Goal: Task Accomplishment & Management: Manage account settings

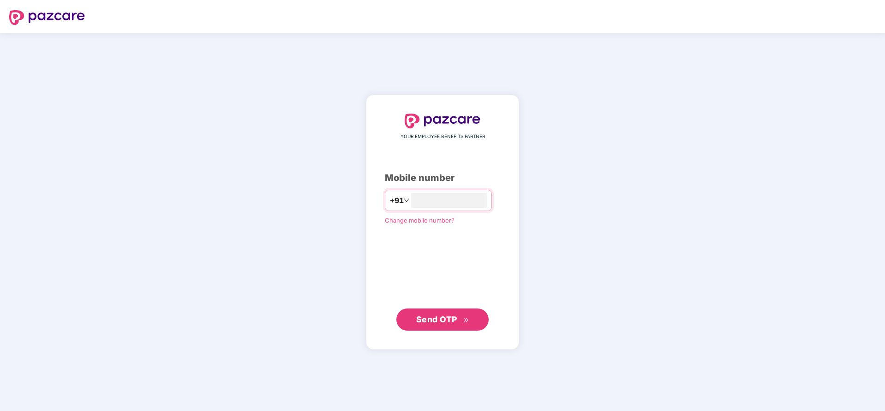
type input "**********"
click at [458, 312] on button "Send OTP" at bounding box center [442, 319] width 92 height 22
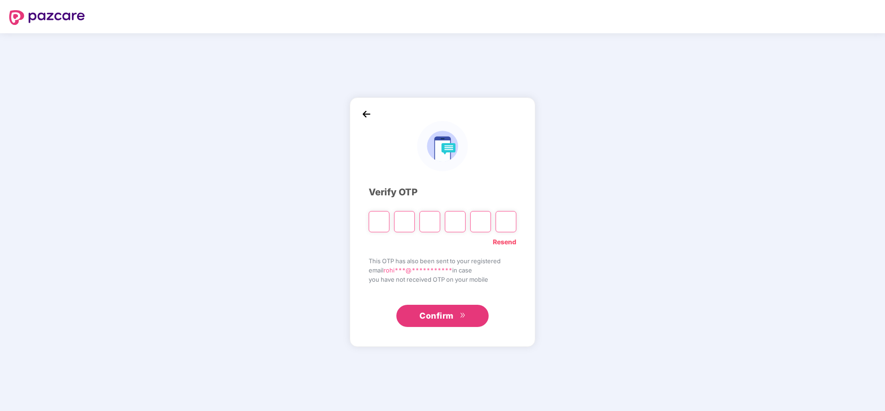
type input "*"
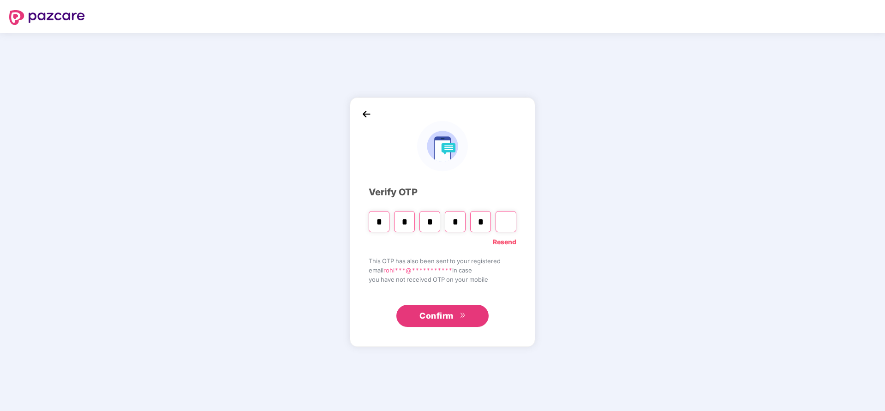
type input "*"
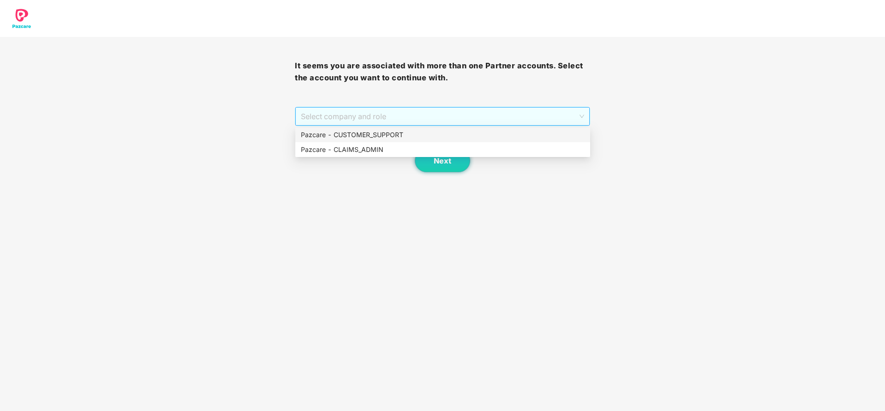
click at [471, 117] on span "Select company and role" at bounding box center [442, 117] width 283 height 18
click at [365, 148] on div "Pazcare - CLAIMS_ADMIN" at bounding box center [443, 149] width 284 height 10
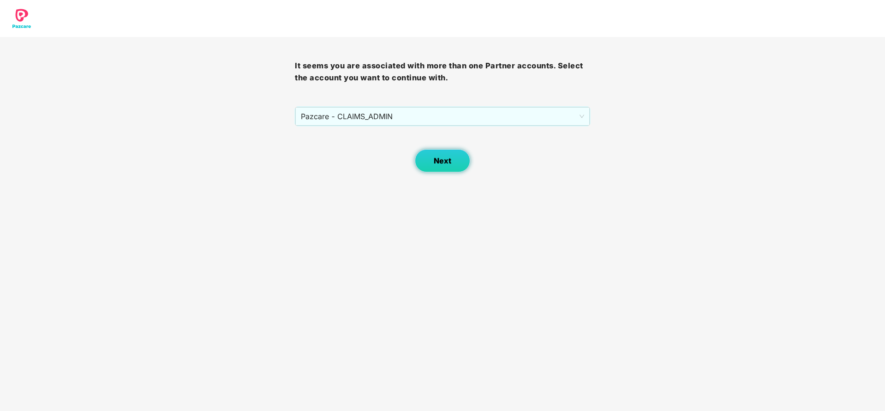
click at [463, 168] on button "Next" at bounding box center [442, 160] width 55 height 23
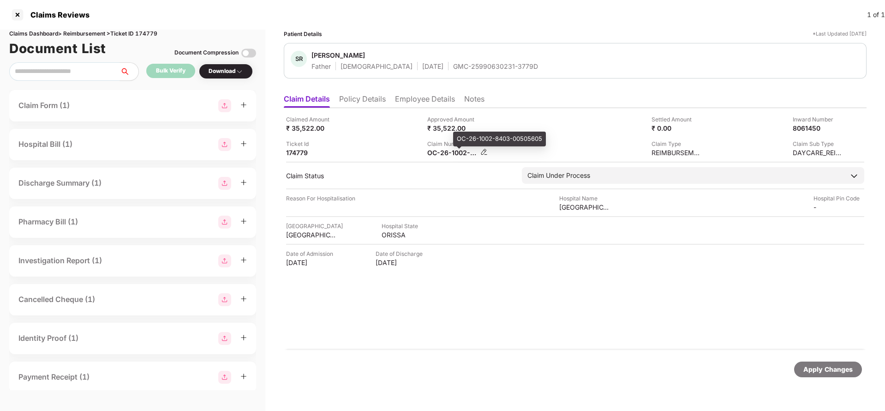
click at [450, 152] on div "OC-26-1002-8403-00505605" at bounding box center [452, 152] width 51 height 9
copy div
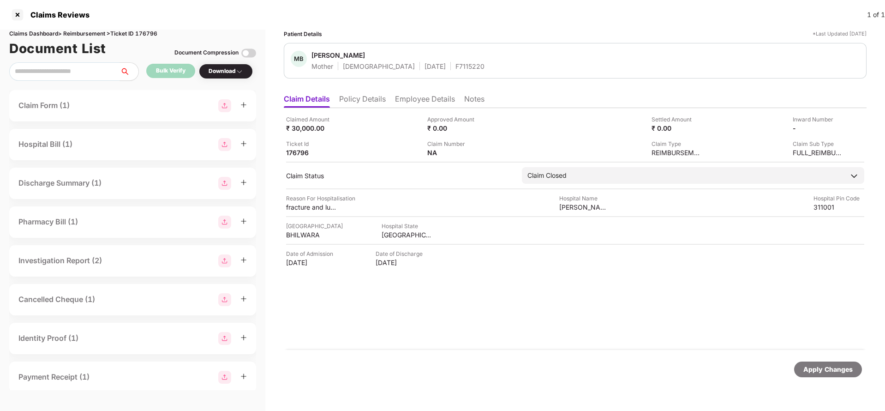
click at [369, 105] on li "Policy Details" at bounding box center [362, 100] width 47 height 13
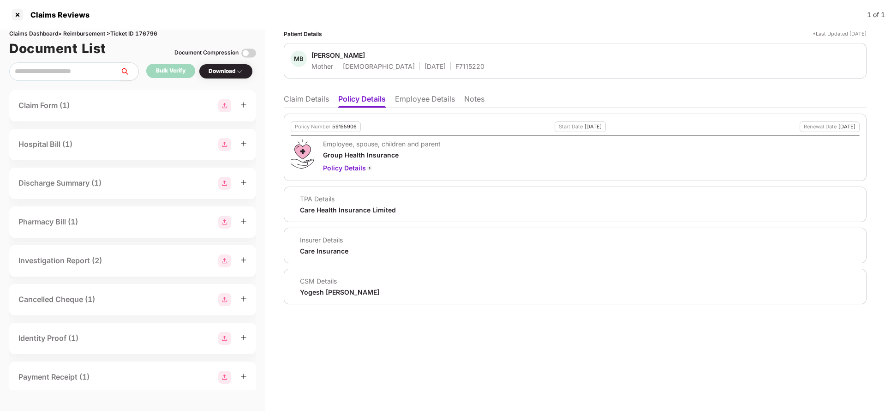
click at [423, 103] on li "Employee Details" at bounding box center [425, 100] width 60 height 13
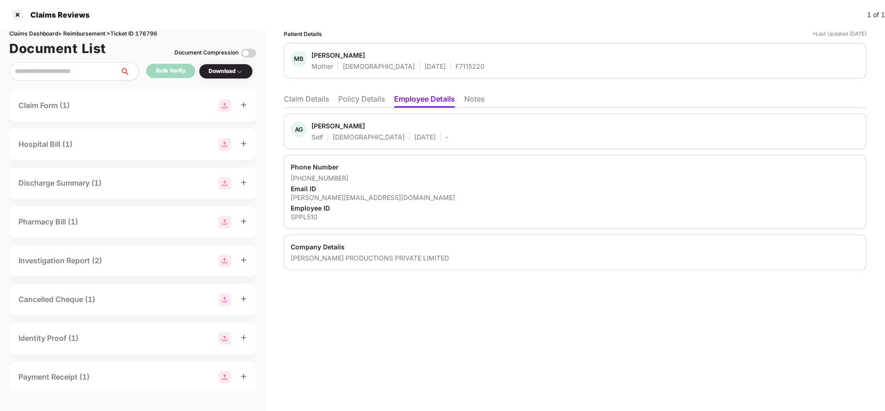
click at [474, 96] on li "Notes" at bounding box center [474, 100] width 20 height 13
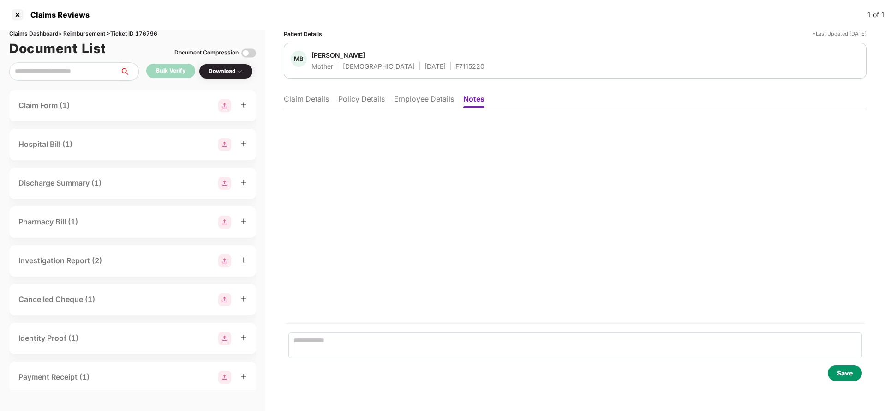
click at [425, 98] on li "Employee Details" at bounding box center [424, 100] width 60 height 13
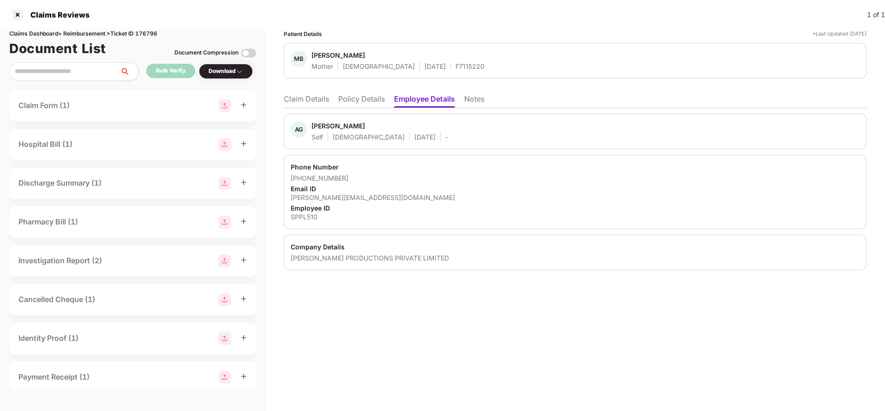
click at [349, 96] on li "Policy Details" at bounding box center [361, 100] width 47 height 13
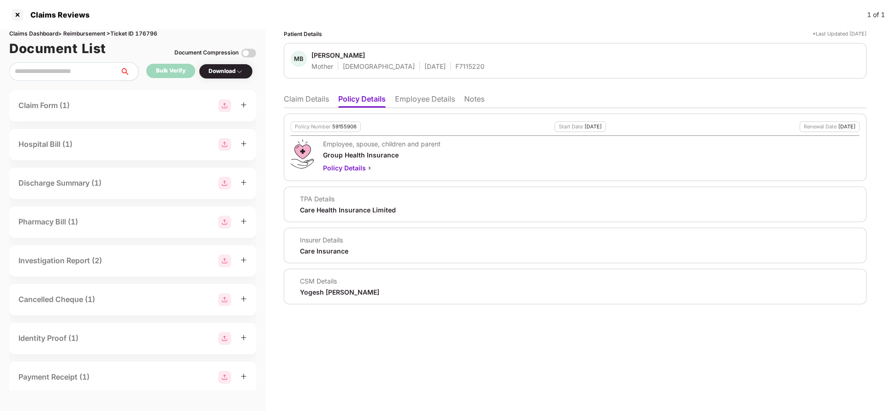
click at [328, 101] on li "Claim Details" at bounding box center [306, 100] width 45 height 13
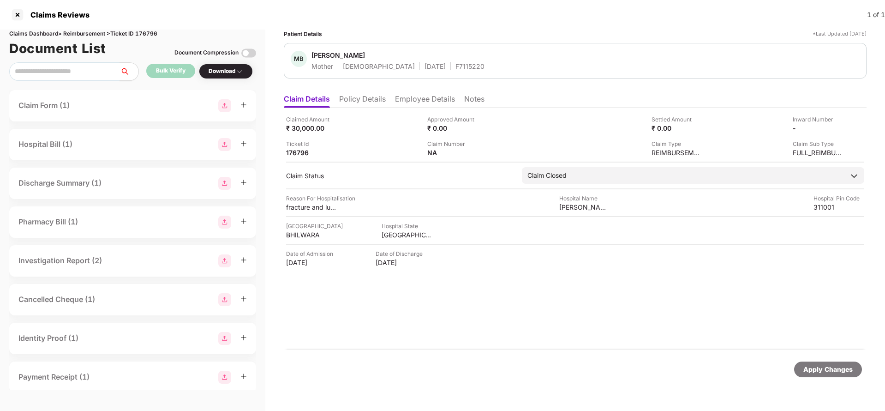
click at [351, 102] on li "Policy Details" at bounding box center [362, 100] width 47 height 13
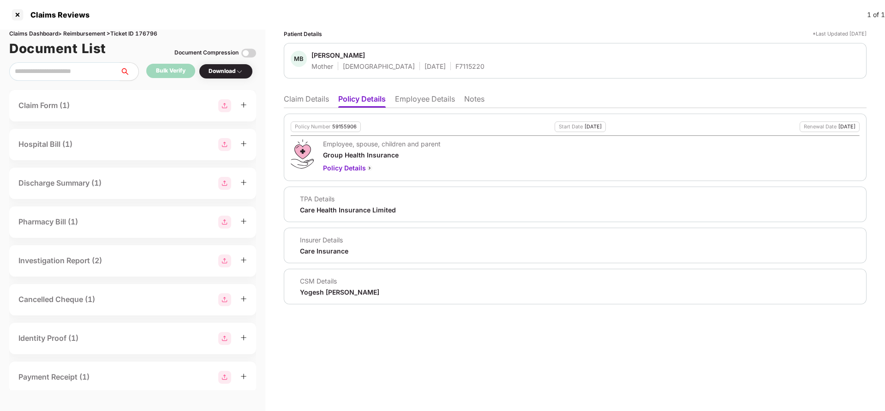
click at [435, 100] on li "Employee Details" at bounding box center [425, 100] width 60 height 13
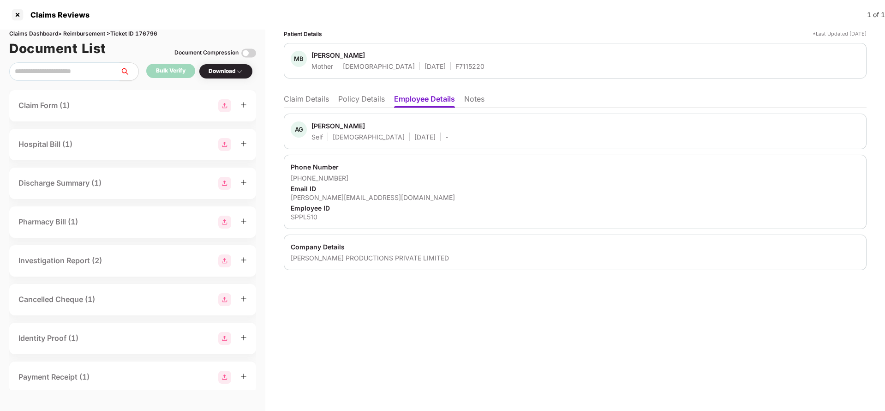
click at [317, 106] on li "Claim Details" at bounding box center [306, 100] width 45 height 13
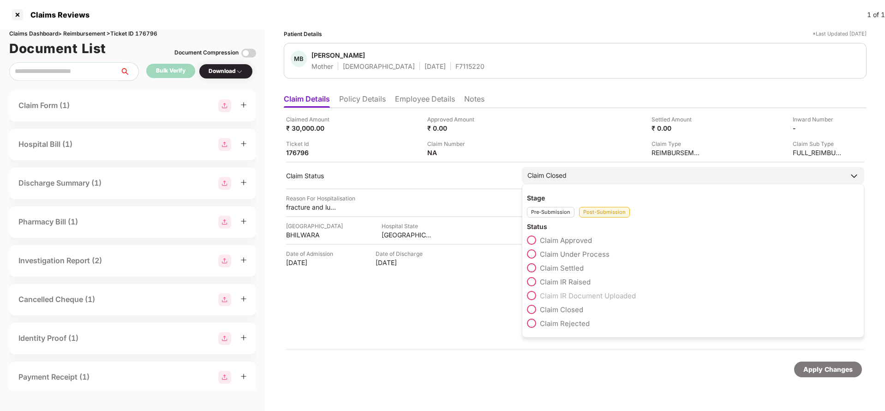
click at [604, 170] on div "Claim Closed" at bounding box center [693, 175] width 342 height 17
click at [553, 202] on div "Pre-Submission Post-Submission" at bounding box center [693, 209] width 332 height 15
click at [558, 214] on div "Pre-Submission" at bounding box center [551, 212] width 48 height 11
click at [570, 241] on span "Verification Pending" at bounding box center [573, 240] width 67 height 9
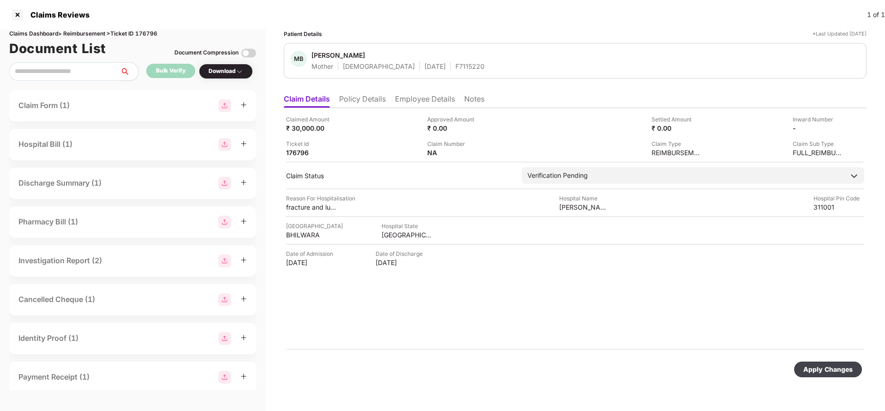
click at [828, 366] on div "Apply Changes" at bounding box center [828, 369] width 49 height 10
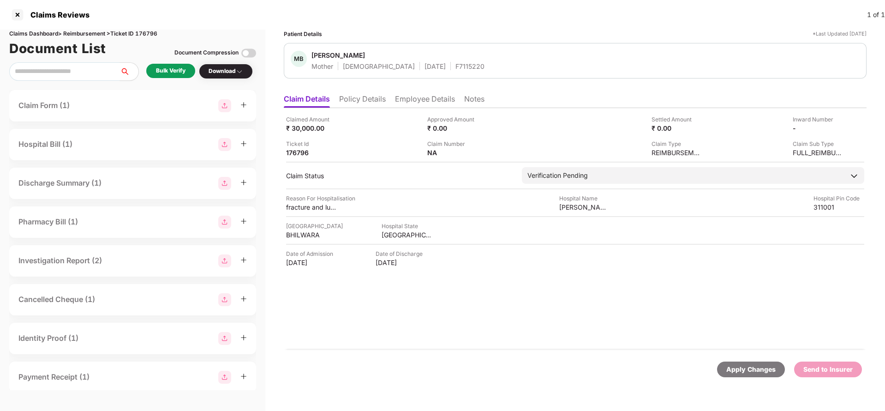
click at [171, 69] on div "Bulk Verify" at bounding box center [171, 70] width 30 height 9
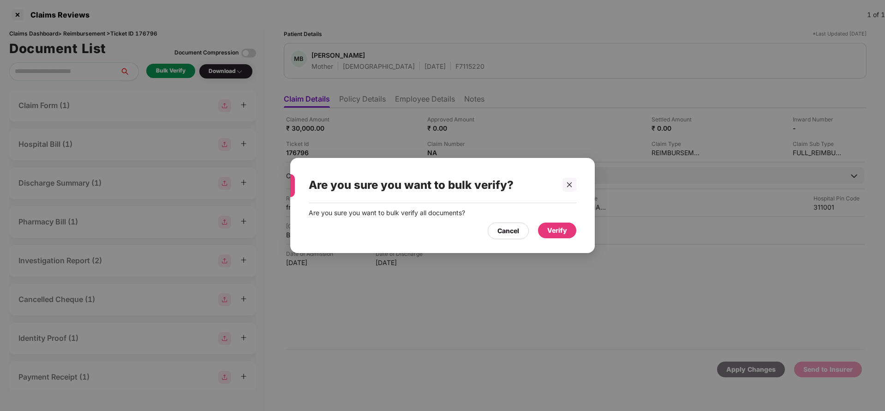
click at [565, 234] on div "Verify" at bounding box center [557, 230] width 20 height 10
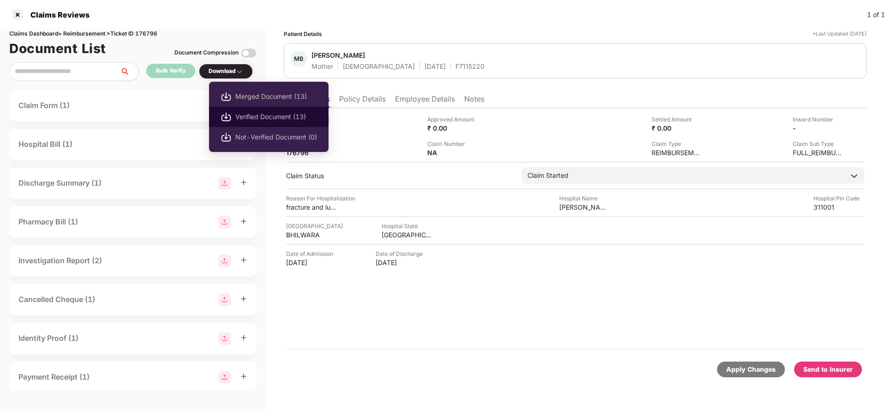
click at [283, 123] on li "Verified Document (13)" at bounding box center [269, 117] width 120 height 20
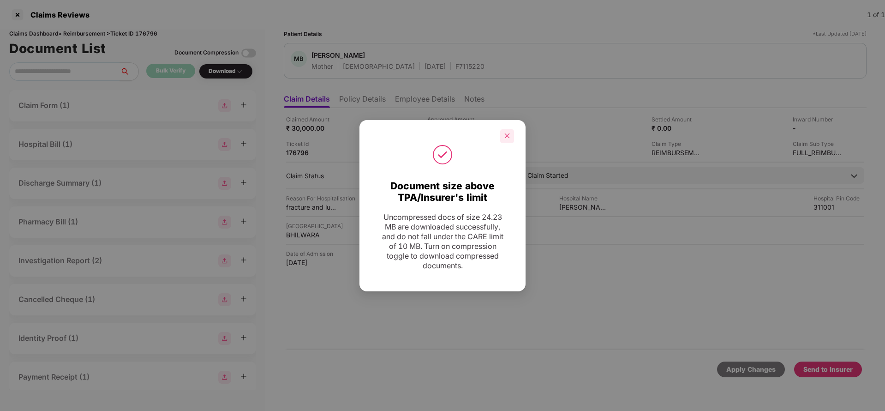
click at [510, 138] on icon "close" at bounding box center [507, 135] width 6 height 6
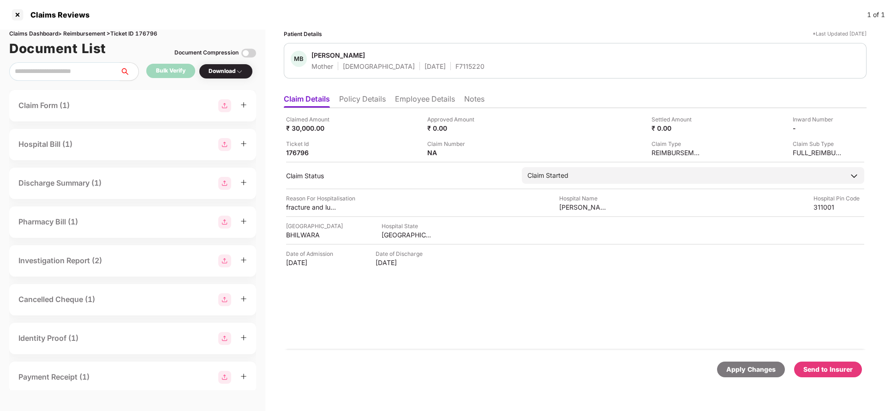
click at [842, 366] on div "Send to Insurer" at bounding box center [828, 369] width 49 height 10
click at [831, 370] on div "Send to Insurer" at bounding box center [828, 369] width 49 height 10
click at [819, 364] on div "Send to Insurer" at bounding box center [828, 369] width 49 height 10
click at [852, 368] on div "Send to Insurer" at bounding box center [828, 369] width 49 height 10
click at [848, 364] on div "Send to Insurer" at bounding box center [828, 369] width 49 height 10
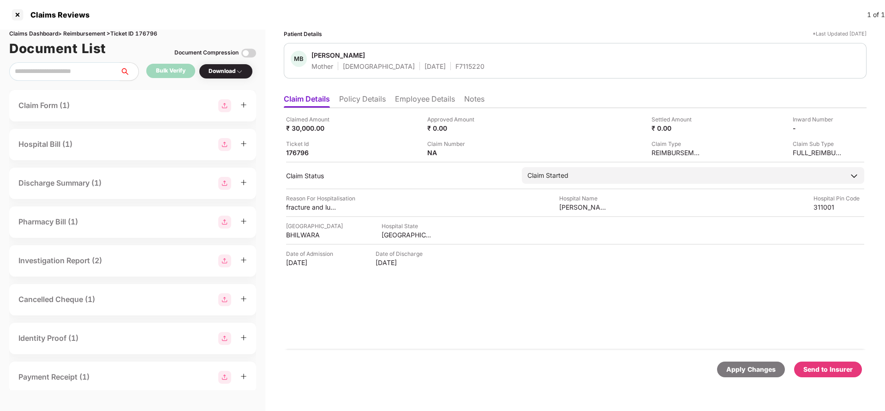
click at [836, 372] on div "Send to Insurer" at bounding box center [828, 369] width 49 height 10
click at [734, 365] on div "Apply Changes" at bounding box center [750, 369] width 49 height 10
click at [831, 372] on div "Send to Insurer" at bounding box center [828, 369] width 49 height 10
click at [353, 95] on li "Policy Details" at bounding box center [362, 100] width 47 height 13
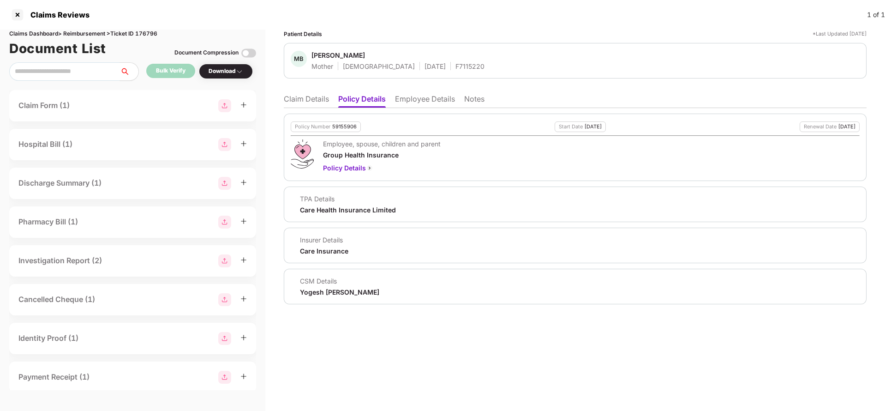
click at [344, 126] on div "59155906" at bounding box center [344, 127] width 24 height 6
copy div "59155906"
click at [456, 62] on div "F7115220" at bounding box center [470, 66] width 29 height 9
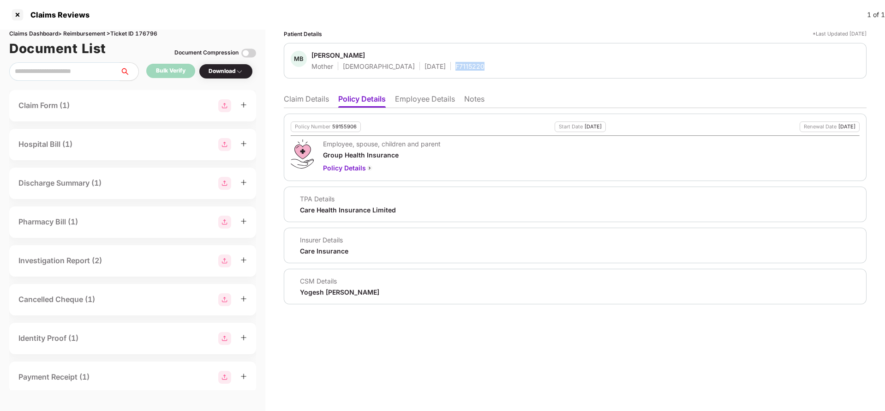
copy div "F7115220"
click at [302, 104] on li "Claim Details" at bounding box center [306, 100] width 45 height 13
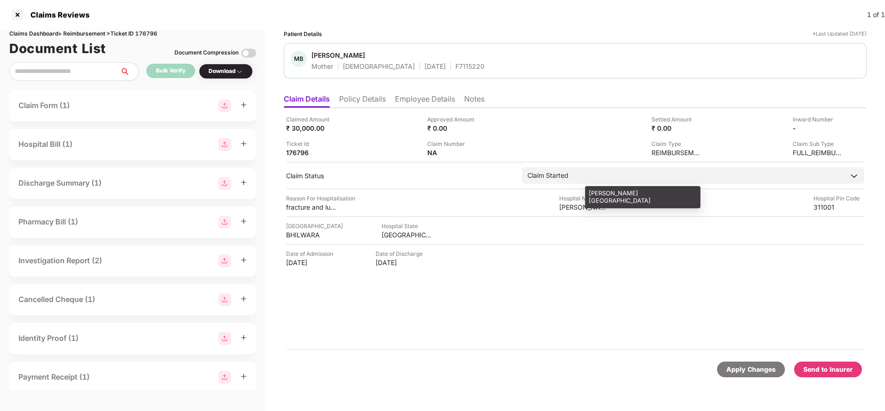
click at [576, 207] on div "keshav porwal hospital" at bounding box center [584, 207] width 51 height 9
copy div "keshav porwal hospital"
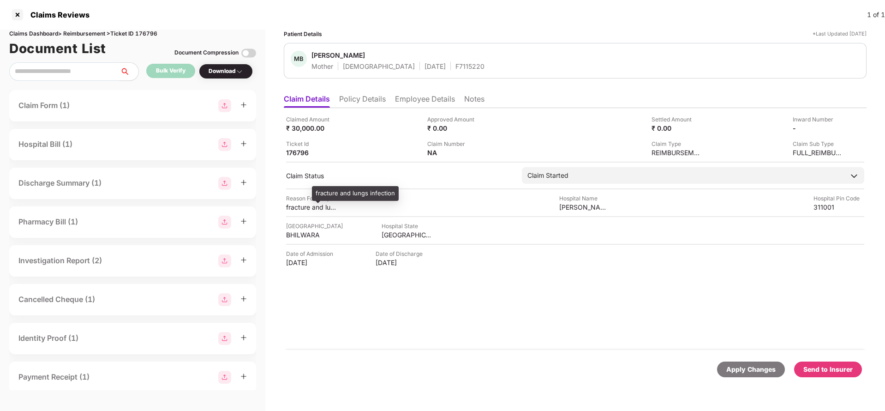
click at [307, 209] on div "fracture and lungs infection" at bounding box center [311, 207] width 51 height 9
click at [307, 208] on div "fracture and lungs infection" at bounding box center [311, 207] width 51 height 9
copy div "fracture and lungs infection"
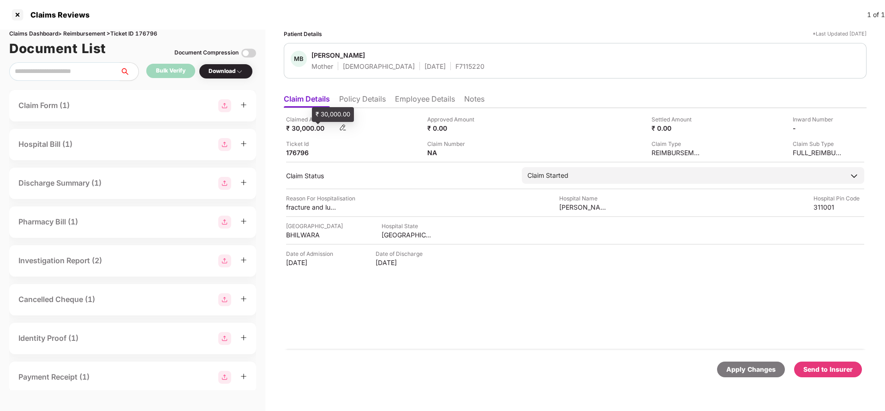
click at [304, 128] on div "₹ 30,000.00" at bounding box center [311, 128] width 51 height 9
copy div "30,000"
click at [420, 93] on ul "Claim Details Policy Details Employee Details Notes" at bounding box center [575, 99] width 583 height 18
click at [416, 98] on li "Employee Details" at bounding box center [425, 100] width 60 height 13
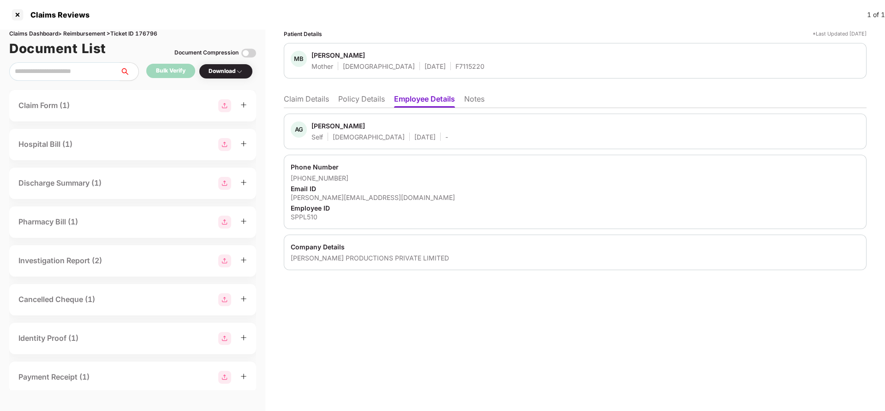
click at [330, 194] on div "neil@swastikproductions.com" at bounding box center [575, 197] width 569 height 9
copy div "neil@swastikproductions.com"
drag, startPoint x: 303, startPoint y: 177, endPoint x: 399, endPoint y: 175, distance: 96.5
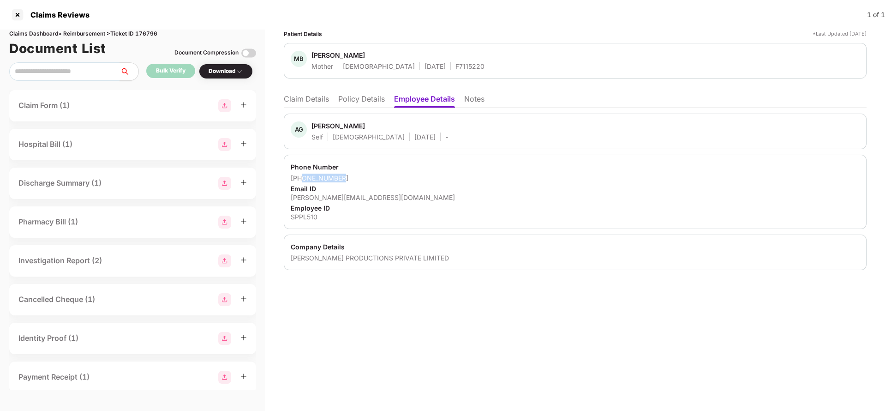
click at [399, 175] on div "+917977966359" at bounding box center [575, 178] width 569 height 9
copy div "7977966359"
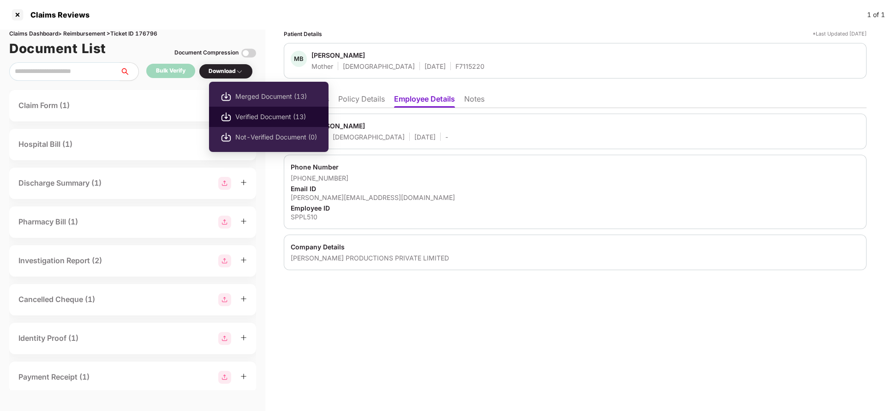
click at [268, 112] on span "Verified Document (13)" at bounding box center [276, 117] width 82 height 10
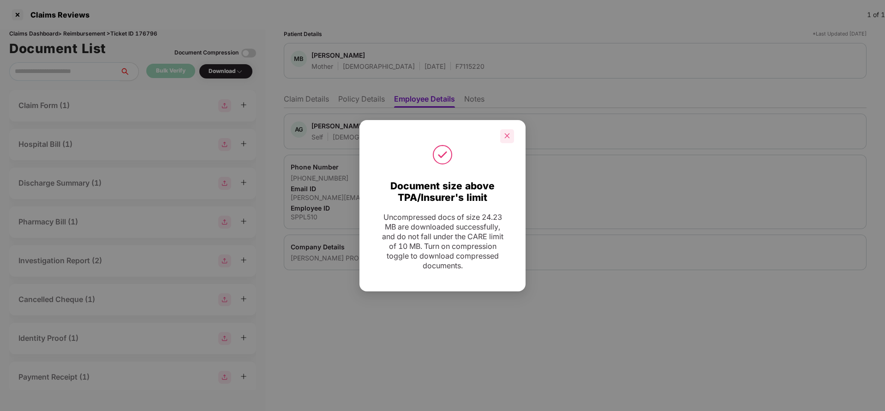
click at [506, 138] on icon "close" at bounding box center [507, 135] width 6 height 6
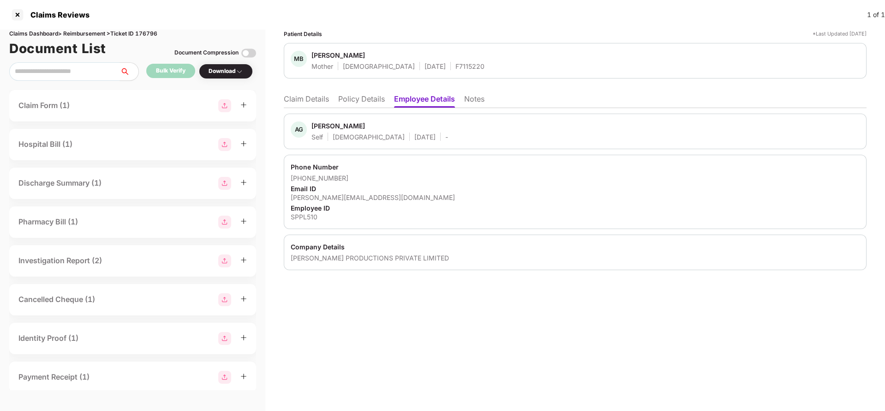
click at [304, 100] on li "Claim Details" at bounding box center [306, 100] width 45 height 13
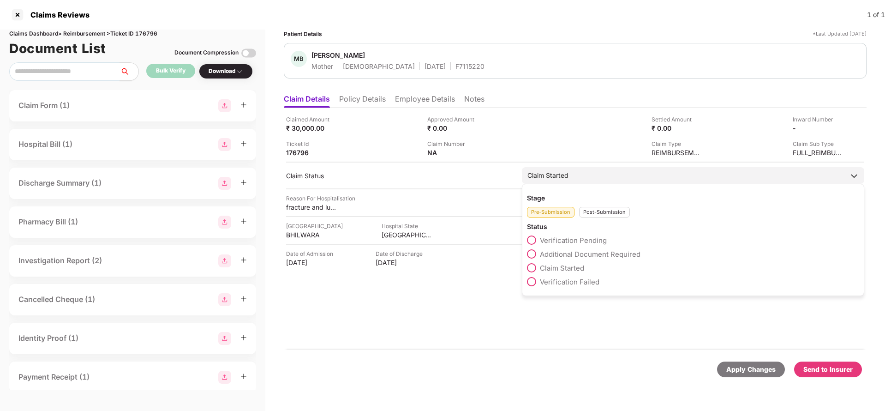
click at [560, 182] on div "Claim Started" at bounding box center [693, 175] width 342 height 17
click at [600, 212] on div "Post-Submission" at bounding box center [604, 212] width 51 height 11
click at [558, 312] on span "Claim Closed" at bounding box center [561, 309] width 43 height 9
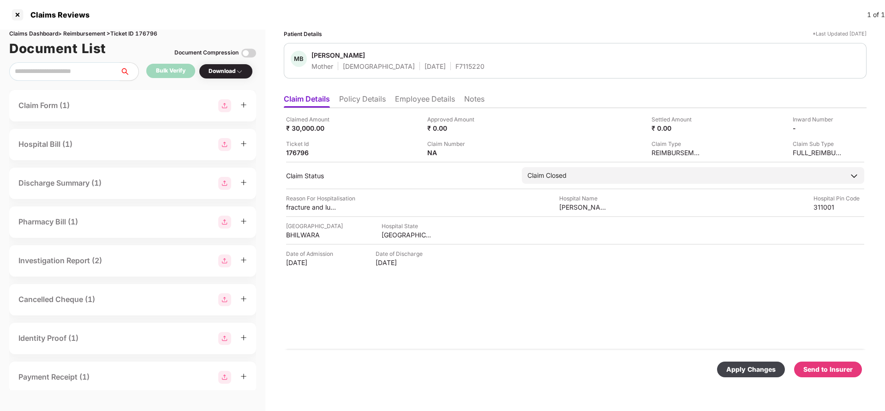
click at [735, 364] on div "Apply Changes" at bounding box center [750, 369] width 49 height 10
click at [822, 368] on div "Apply Changes" at bounding box center [828, 369] width 49 height 10
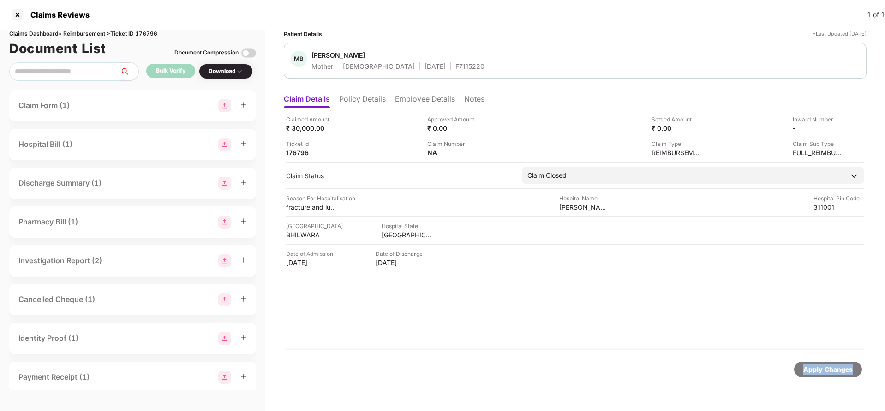
click at [822, 368] on div "Apply Changes" at bounding box center [828, 369] width 49 height 10
click at [353, 99] on li "Policy Details" at bounding box center [362, 100] width 47 height 13
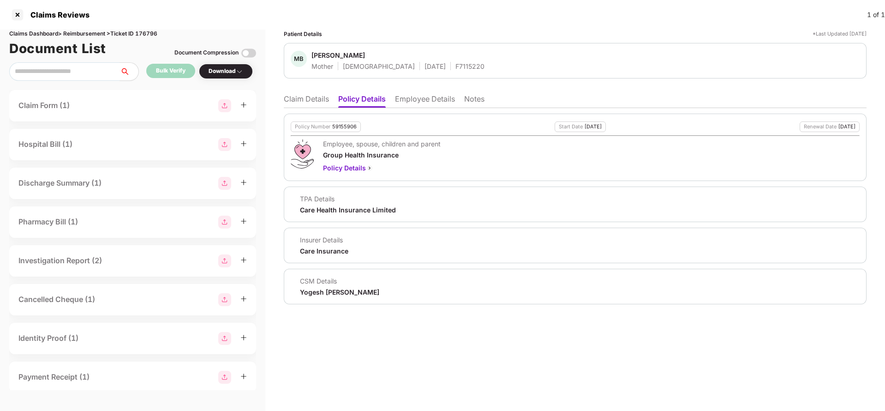
click at [422, 109] on div "Policy Number 59155906 Start Date 14 Aug 2025 Renewal Date 13 Aug 2026 Employee…" at bounding box center [575, 206] width 583 height 196
click at [432, 101] on li "Employee Details" at bounding box center [425, 100] width 60 height 13
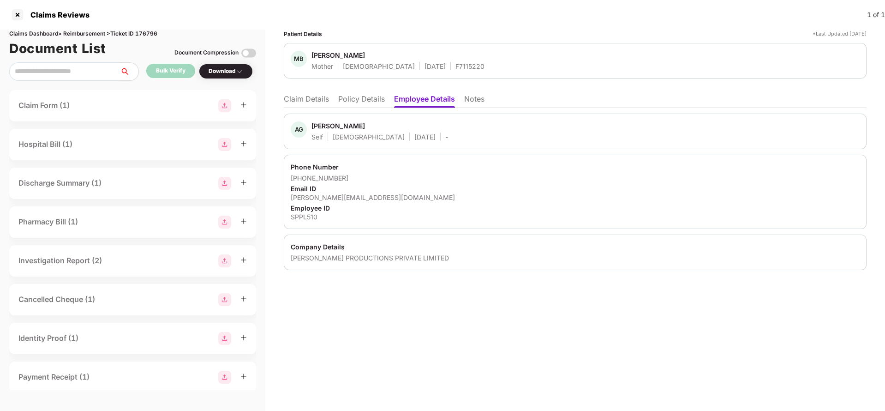
click at [288, 101] on li "Claim Details" at bounding box center [306, 100] width 45 height 13
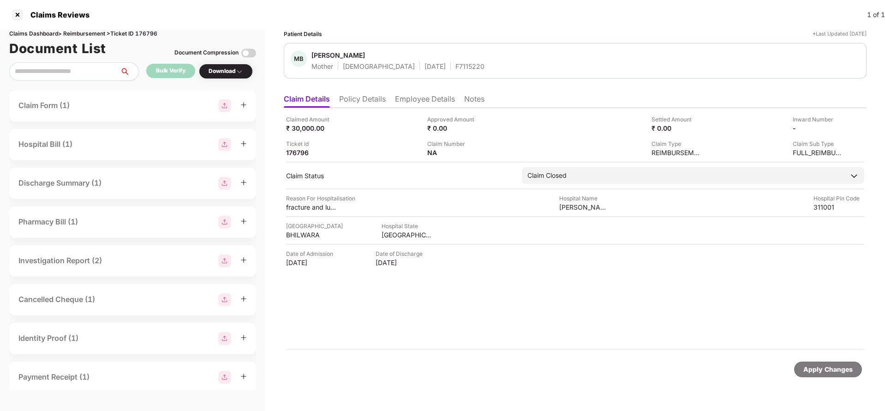
click at [822, 368] on div "Apply Changes" at bounding box center [828, 369] width 49 height 10
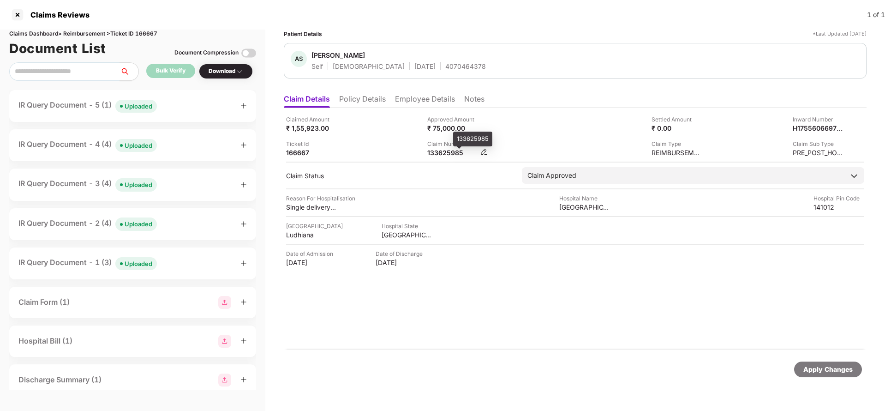
click at [442, 149] on div "133625985" at bounding box center [452, 152] width 51 height 9
copy div "133625985"
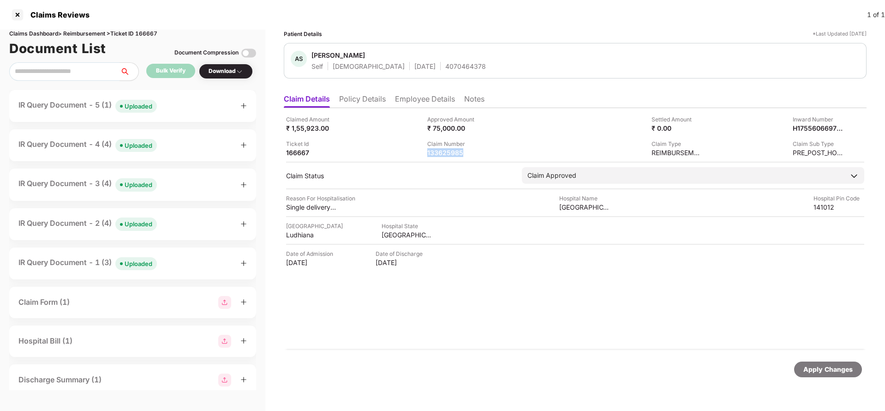
copy div "133625985"
click at [838, 368] on div "Apply Changes" at bounding box center [828, 369] width 49 height 10
click at [153, 35] on div "Claims Dashboard > Reimbursement > Ticket ID 166667" at bounding box center [132, 34] width 247 height 9
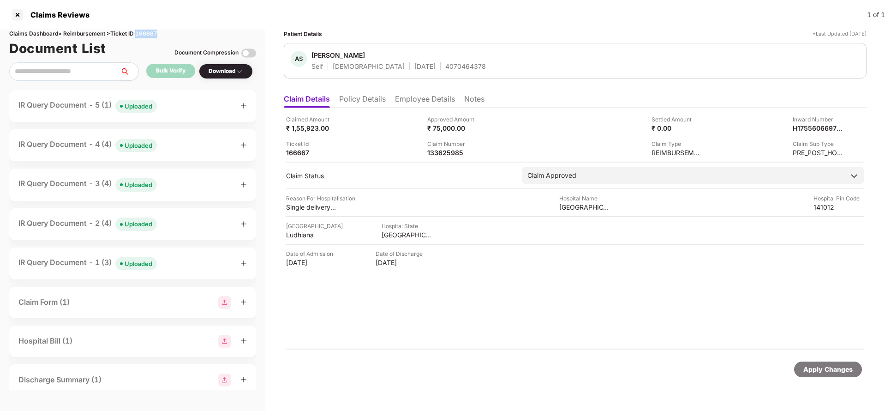
click at [153, 35] on div "Claims Dashboard > Reimbursement > Ticket ID 166667" at bounding box center [132, 34] width 247 height 9
copy div "166667"
click at [810, 367] on div "Apply Changes" at bounding box center [828, 369] width 49 height 10
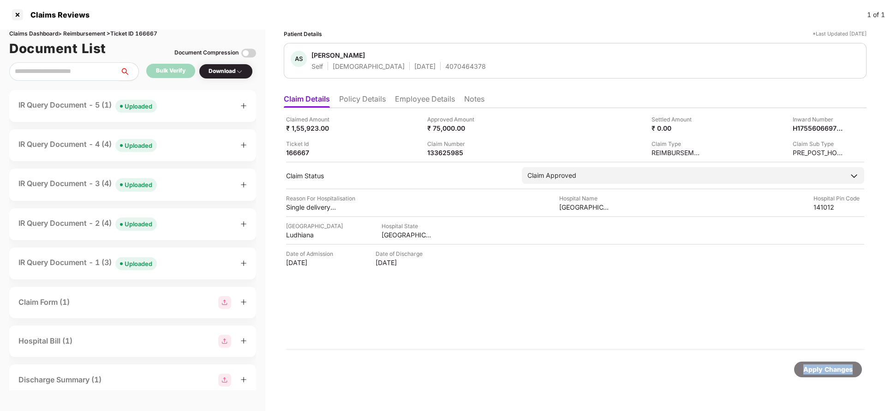
click at [810, 367] on div "Apply Changes" at bounding box center [828, 369] width 49 height 10
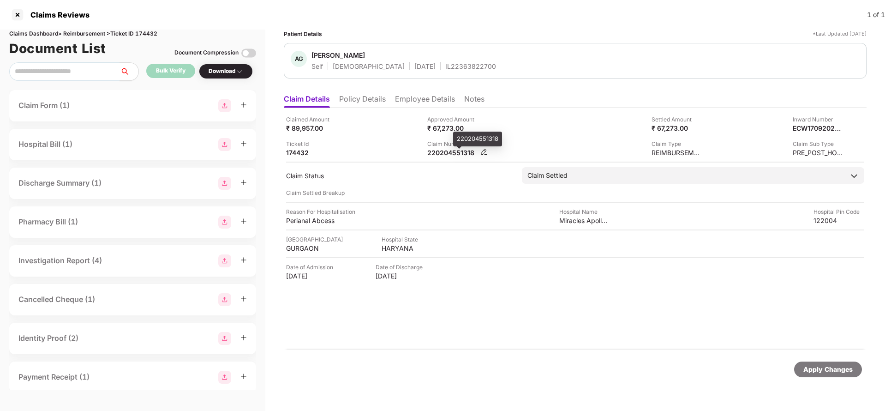
click at [448, 153] on div "220204551318" at bounding box center [452, 152] width 51 height 9
copy div "220204551318"
click at [816, 371] on div "Apply Changes" at bounding box center [828, 369] width 49 height 10
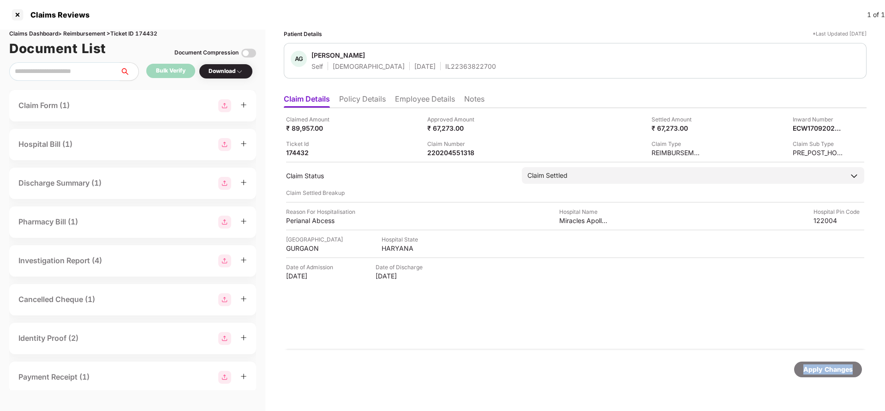
click at [816, 371] on div "Apply Changes" at bounding box center [828, 369] width 49 height 10
click at [153, 35] on div "Claims Dashboard > Reimbursement > Ticket ID 174432" at bounding box center [132, 34] width 247 height 9
copy div "174432"
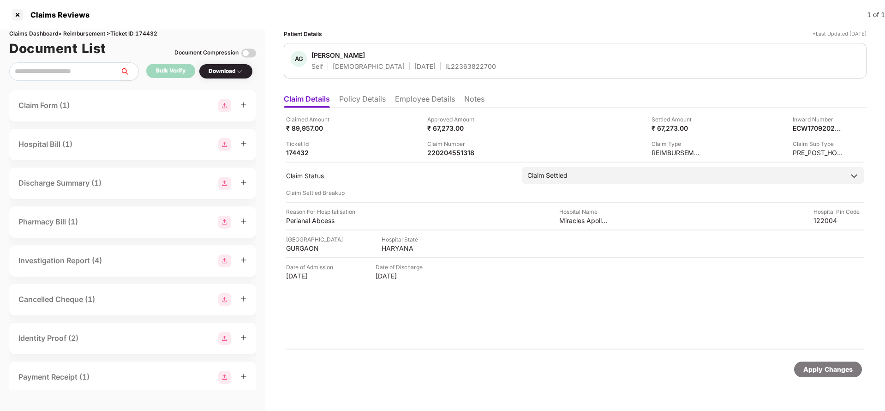
click at [838, 371] on div "Apply Changes" at bounding box center [828, 369] width 49 height 10
click at [837, 368] on div "Apply Changes" at bounding box center [828, 369] width 49 height 10
click at [834, 366] on div "Apply Changes" at bounding box center [828, 369] width 49 height 10
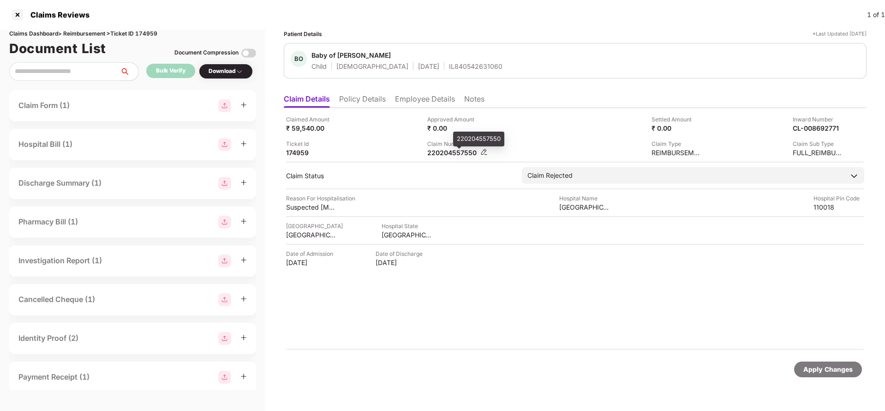
click at [461, 154] on div "220204557550" at bounding box center [452, 152] width 51 height 9
copy div "220204557550"
click at [826, 366] on div "Apply Changes" at bounding box center [828, 369] width 49 height 10
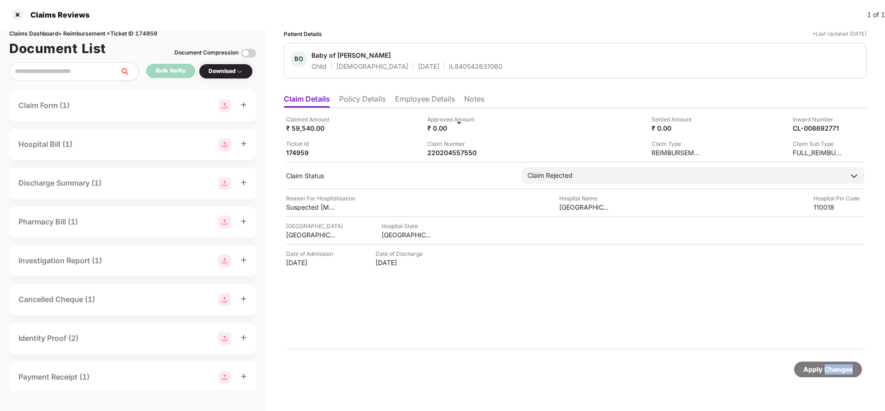
click at [826, 366] on div "Apply Changes" at bounding box center [828, 369] width 49 height 10
click at [151, 36] on div "Claims Dashboard > Reimbursement > Ticket ID 174959" at bounding box center [132, 34] width 247 height 9
click at [150, 36] on div "Claims Dashboard > Reimbursement > Ticket ID 174959" at bounding box center [132, 34] width 247 height 9
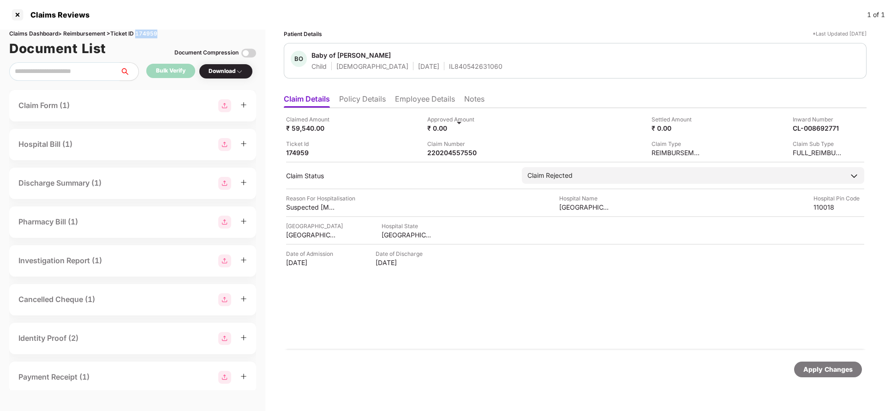
copy div "174959"
click at [844, 367] on div "Apply Changes" at bounding box center [828, 369] width 49 height 10
click at [844, 368] on div "Apply Changes" at bounding box center [828, 369] width 49 height 10
click at [843, 368] on div "Apply Changes" at bounding box center [828, 369] width 49 height 10
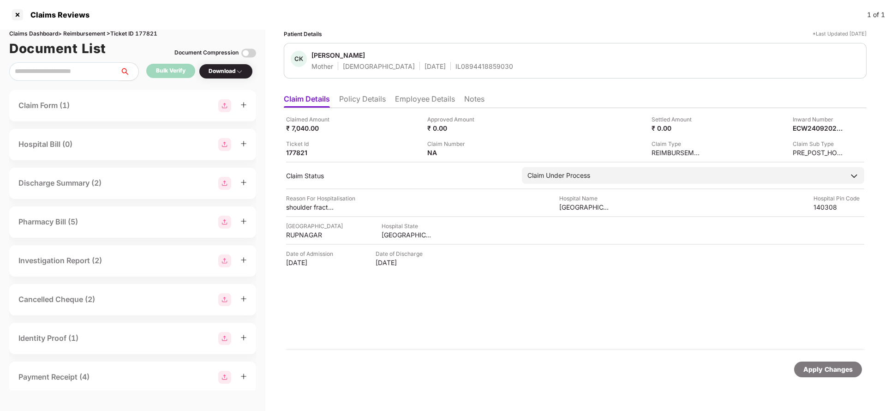
click at [368, 102] on li "Policy Details" at bounding box center [362, 100] width 47 height 13
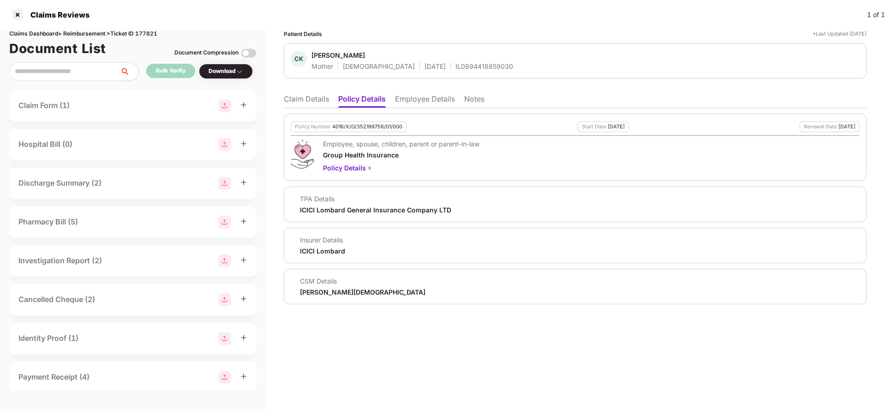
click at [356, 124] on div "4016/X/O/352199756/01/000" at bounding box center [367, 127] width 70 height 6
copy div "4016/X/O/352199756/01/000"
click at [409, 103] on li "Employee Details" at bounding box center [425, 100] width 60 height 13
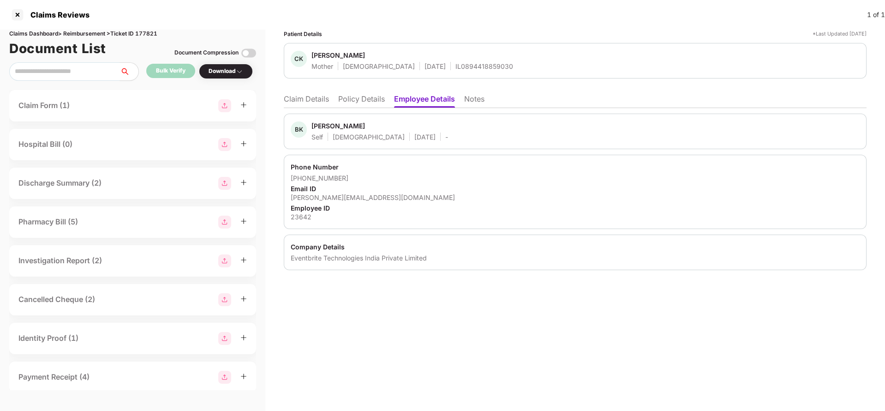
click at [306, 97] on li "Claim Details" at bounding box center [306, 100] width 45 height 13
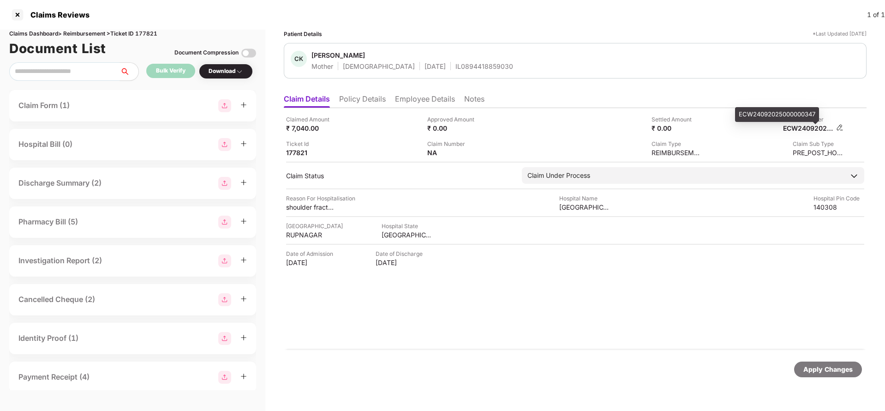
click at [812, 131] on div "ECW24092025000000347" at bounding box center [808, 128] width 51 height 9
copy div
click at [456, 67] on div "IL0894418859030" at bounding box center [485, 66] width 58 height 9
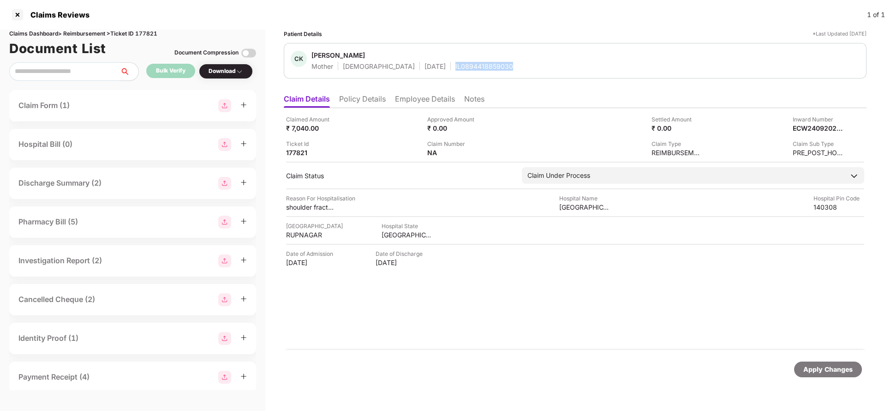
click at [456, 67] on div "IL0894418859030" at bounding box center [485, 66] width 58 height 9
copy div "IL0894418859030"
click at [815, 124] on span at bounding box center [815, 123] width 5 height 2
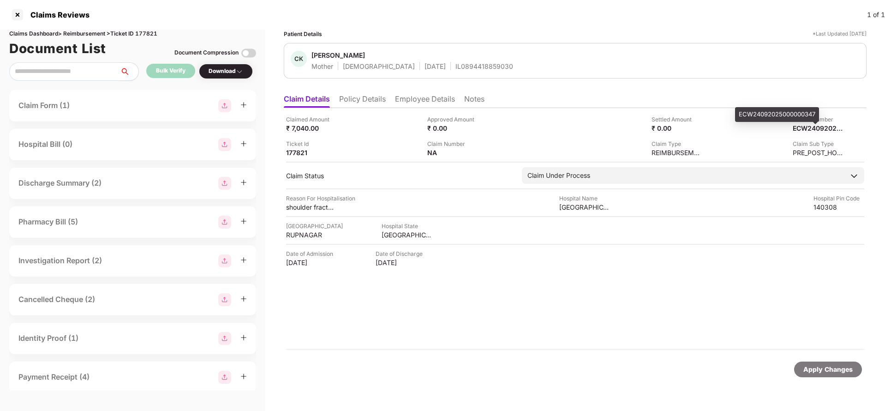
click at [815, 124] on div "ECW24092025000000347" at bounding box center [818, 128] width 51 height 9
copy div
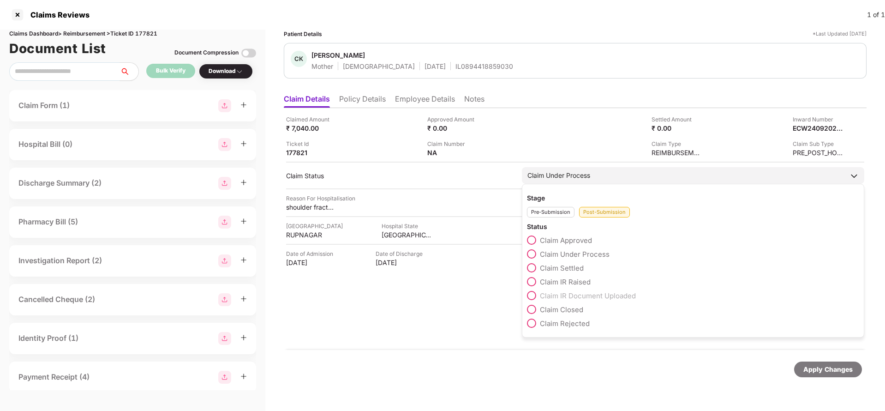
click at [810, 362] on div "Apply Changes" at bounding box center [828, 369] width 68 height 16
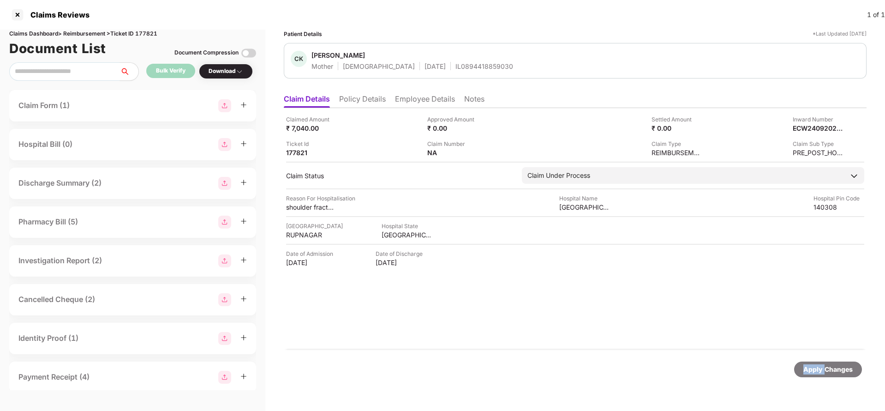
click at [810, 362] on div "Apply Changes" at bounding box center [828, 369] width 68 height 16
click at [153, 33] on div "Claims Dashboard > Reimbursement > Ticket ID 177821" at bounding box center [132, 34] width 247 height 9
copy div "177821"
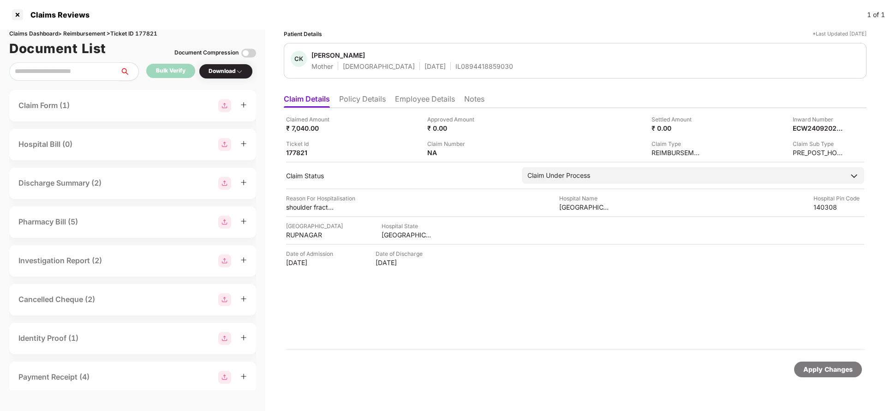
click at [824, 368] on div "Apply Changes" at bounding box center [828, 369] width 49 height 10
click at [451, 159] on div "Claimed Amount ₹ 25,000.00 Approved Amount ₹ 0.00 Settled Amount ₹ 0.00 Inward …" at bounding box center [575, 229] width 583 height 242
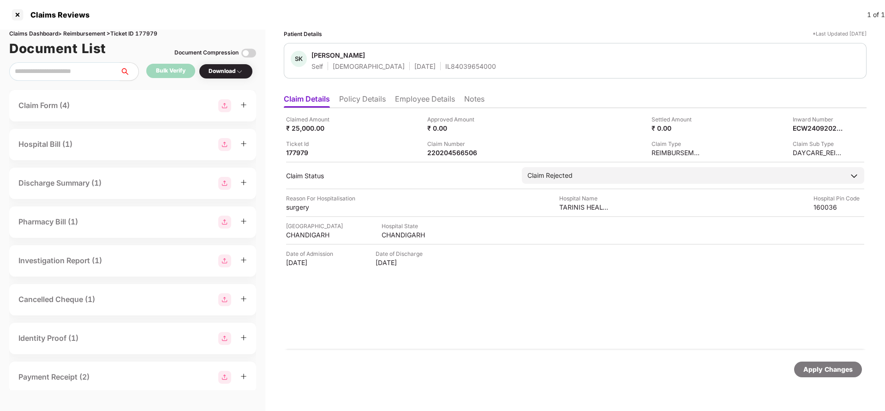
click at [451, 159] on div "Claimed Amount ₹ 25,000.00 Approved Amount ₹ 0.00 Settled Amount ₹ 0.00 Inward …" at bounding box center [575, 229] width 583 height 242
click at [457, 156] on div "220204566506" at bounding box center [452, 152] width 51 height 9
copy div "220204566506"
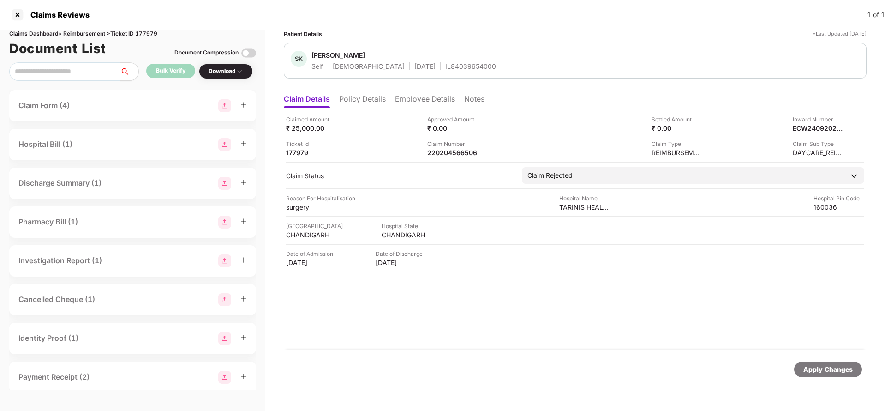
click at [837, 368] on div "Apply Changes" at bounding box center [828, 369] width 49 height 10
drag, startPoint x: 838, startPoint y: 368, endPoint x: 536, endPoint y: 277, distance: 315.3
click at [838, 367] on div "Apply Changes" at bounding box center [828, 369] width 49 height 10
click at [154, 32] on div "Claims Dashboard > Reimbursement > Ticket ID 177979" at bounding box center [132, 34] width 247 height 9
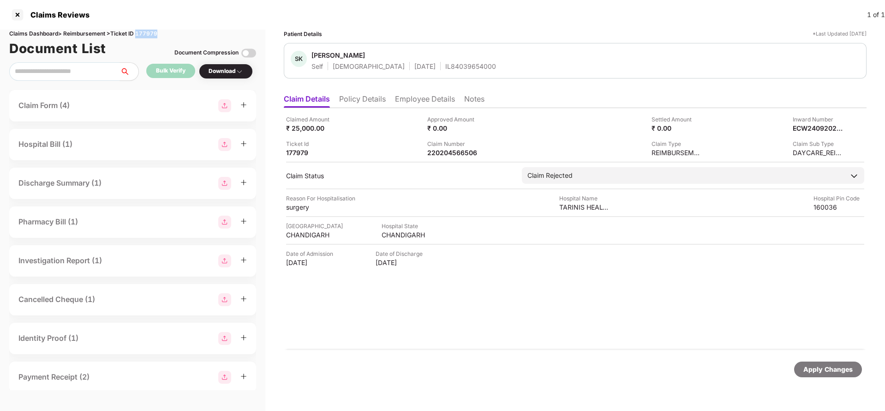
click at [154, 32] on div "Claims Dashboard > Reimbursement > Ticket ID 177979" at bounding box center [132, 34] width 247 height 9
copy div "177979"
click at [838, 368] on div "Apply Changes" at bounding box center [828, 369] width 49 height 10
click at [838, 367] on div "Apply Changes" at bounding box center [828, 369] width 49 height 10
drag, startPoint x: 838, startPoint y: 367, endPoint x: 747, endPoint y: 283, distance: 123.5
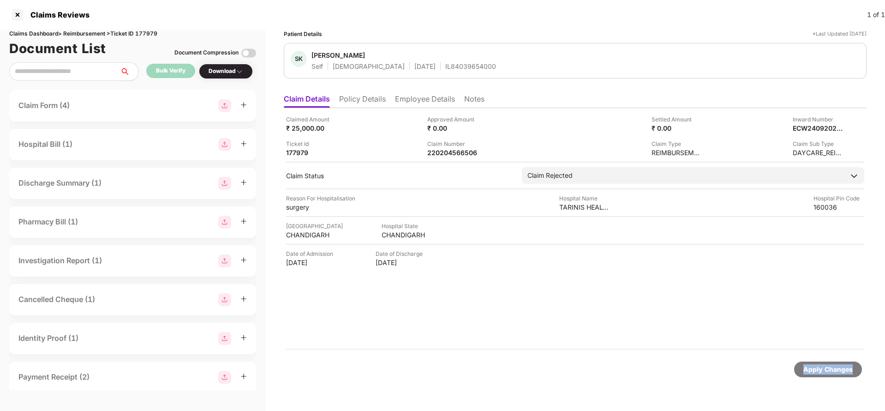
click at [837, 366] on div "Apply Changes" at bounding box center [828, 369] width 49 height 10
click at [142, 105] on div "Uploaded" at bounding box center [139, 106] width 28 height 9
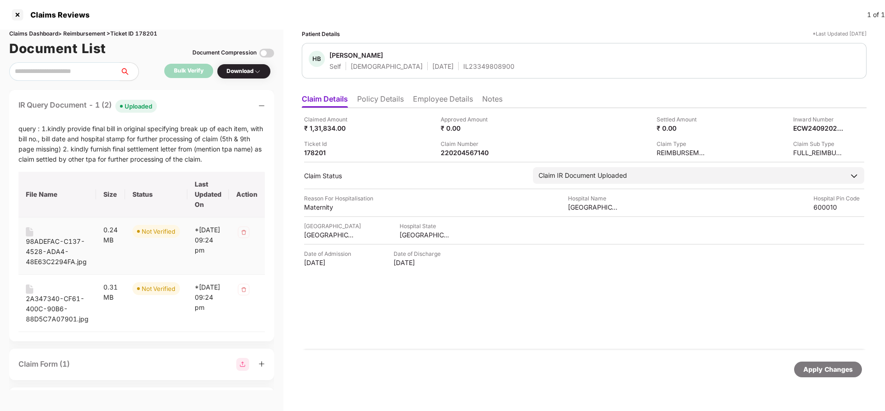
click at [55, 249] on div "98ADEFAC-C137-4528-ADA4-48E63C2294FA.jpg" at bounding box center [57, 251] width 63 height 30
click at [52, 306] on div "2A347340-CF61-400C-90B6-88D5C7A07901.jpg" at bounding box center [57, 309] width 63 height 30
click at [452, 149] on div "220204567140" at bounding box center [466, 152] width 51 height 9
copy div "220204567140"
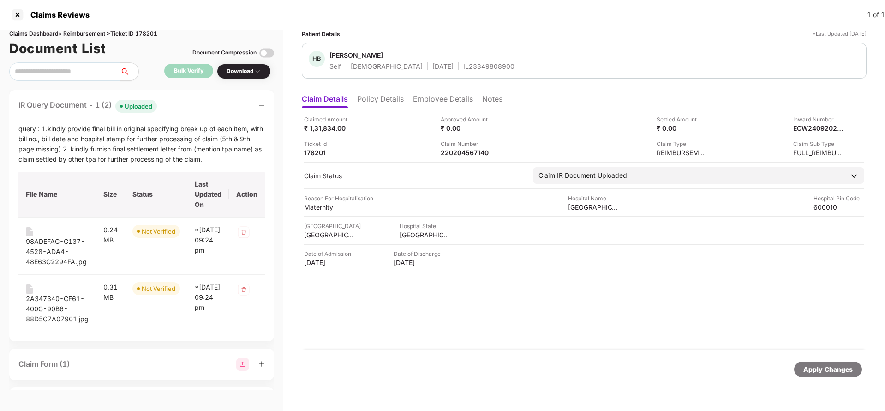
click at [449, 71] on div "HB Hiteshi Binjani Self Female 16 July 1996 IL23349808900" at bounding box center [584, 61] width 565 height 36
click at [450, 72] on div "HB Hiteshi Binjani Self Female 16 July 1996 IL23349808900" at bounding box center [584, 61] width 565 height 36
copy div "IL23349808900"
click at [475, 156] on div "220204567140" at bounding box center [466, 152] width 51 height 9
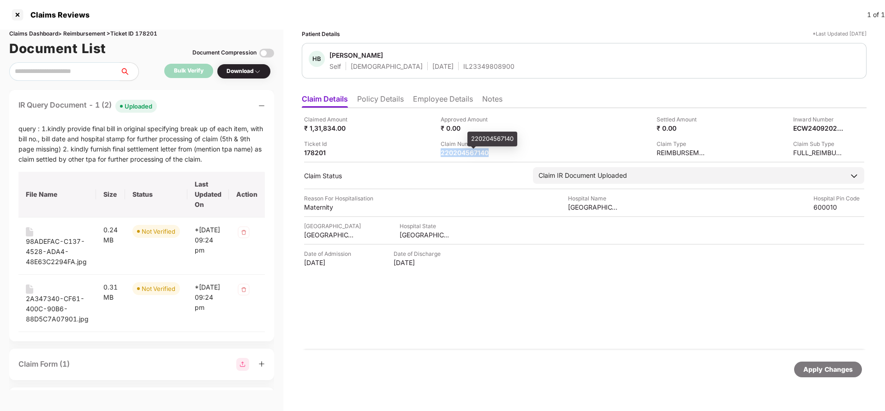
copy div "220204567140"
click at [463, 69] on div "IL23349808900" at bounding box center [488, 66] width 51 height 9
copy div "IL23349808900"
click at [820, 372] on div "Apply Changes" at bounding box center [828, 369] width 49 height 10
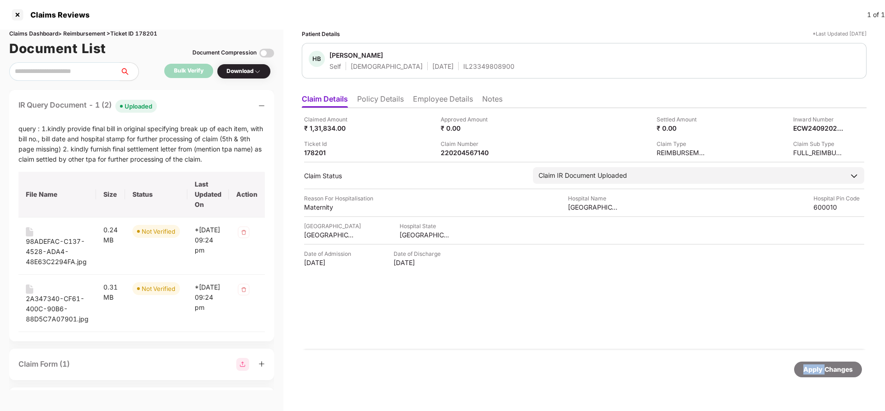
click at [820, 372] on div "Apply Changes" at bounding box center [828, 369] width 49 height 10
click at [138, 30] on div "Claims Dashboard > Reimbursement > Ticket ID 178201" at bounding box center [141, 34] width 265 height 9
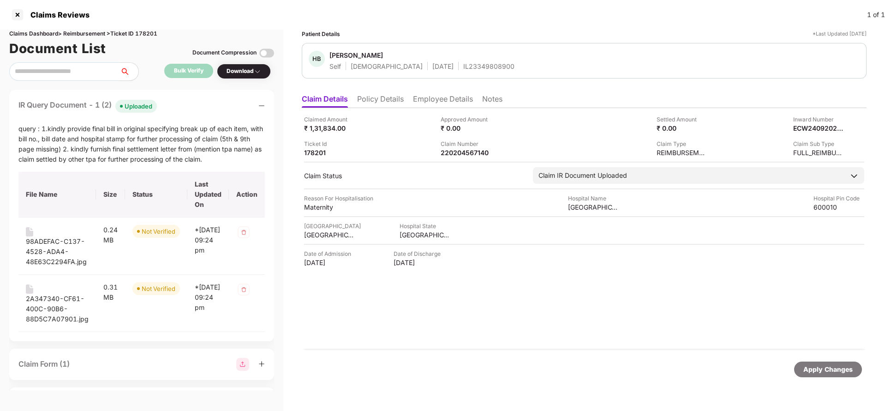
click at [138, 30] on div "Claims Dashboard > Reimbursement > Ticket ID 178201" at bounding box center [141, 34] width 265 height 9
copy div "178201"
click at [832, 373] on div "Apply Changes" at bounding box center [828, 369] width 49 height 10
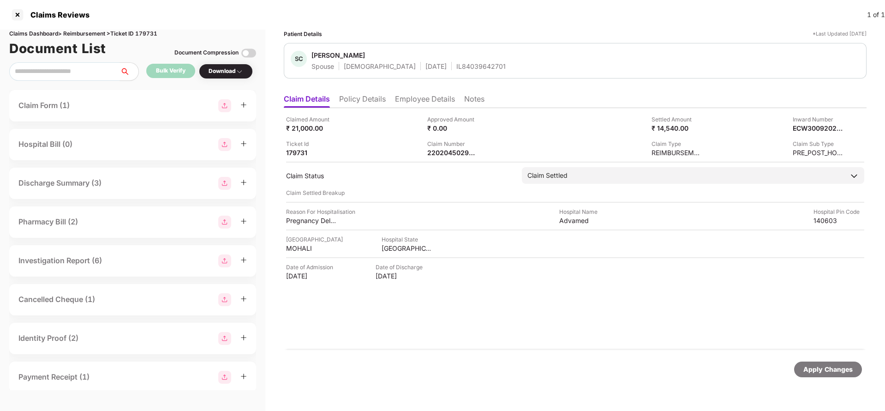
click at [428, 101] on li "Employee Details" at bounding box center [425, 100] width 60 height 13
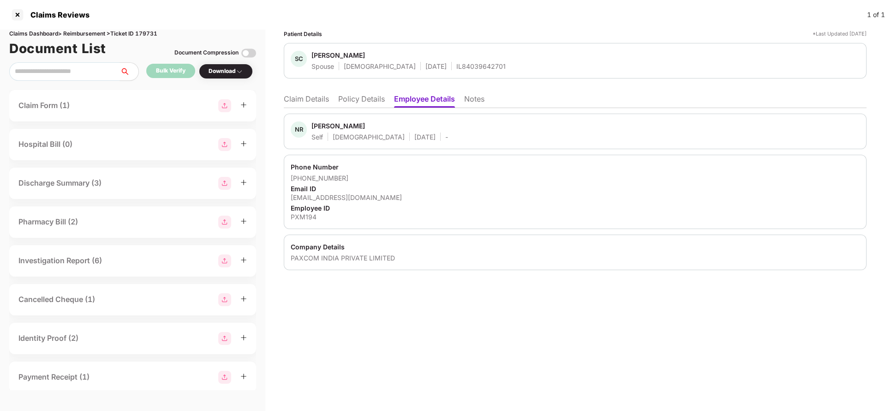
click at [300, 96] on li "Claim Details" at bounding box center [306, 100] width 45 height 13
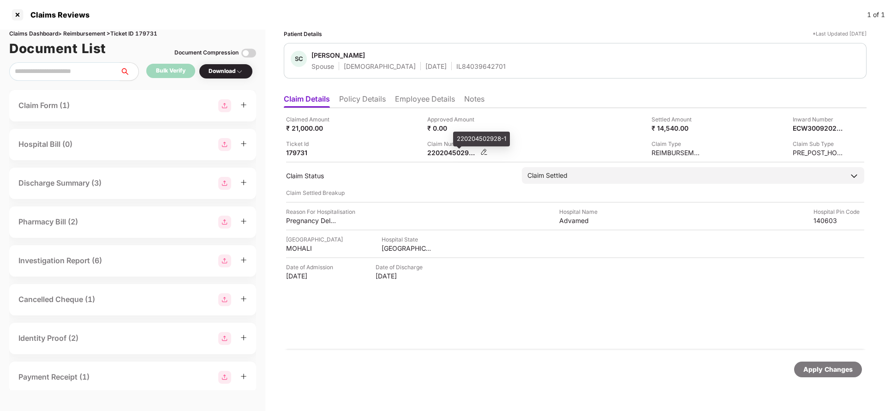
click at [446, 150] on div "220204502928-1" at bounding box center [452, 152] width 51 height 9
copy div
click at [823, 363] on div "Apply Changes" at bounding box center [828, 369] width 68 height 16
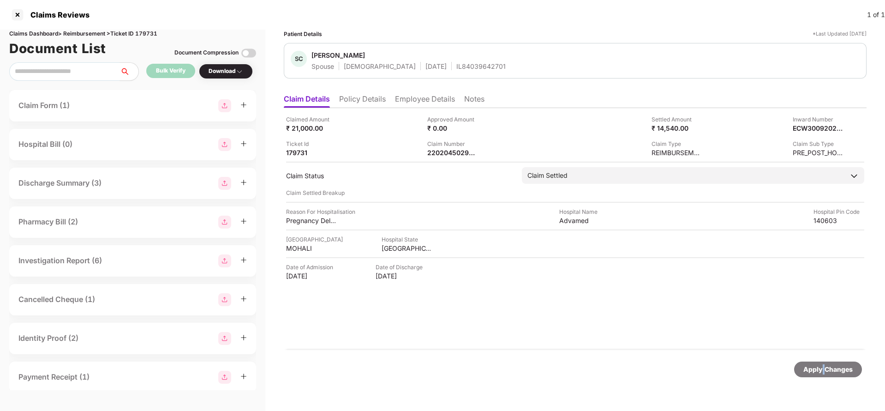
click at [823, 363] on div "Apply Changes" at bounding box center [828, 369] width 68 height 16
click at [150, 31] on div "Claims Dashboard > Reimbursement > Ticket ID 179731" at bounding box center [132, 34] width 247 height 9
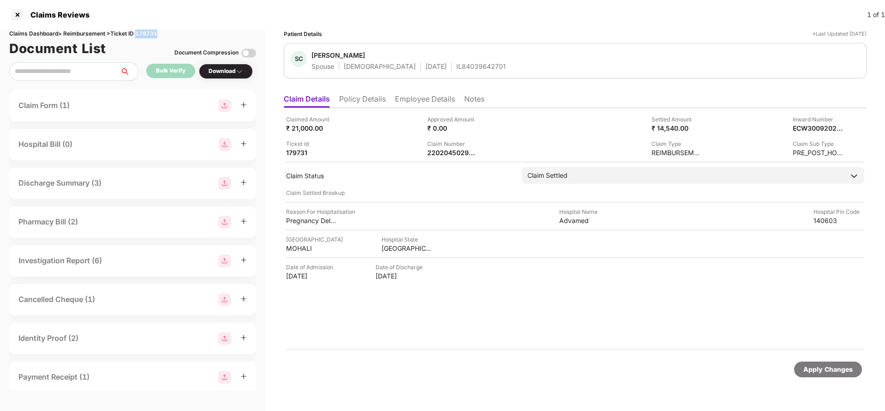
click at [150, 31] on div "Claims Dashboard > Reimbursement > Ticket ID 179731" at bounding box center [132, 34] width 247 height 9
copy div "179731"
click at [828, 368] on div "Apply Changes" at bounding box center [828, 369] width 49 height 10
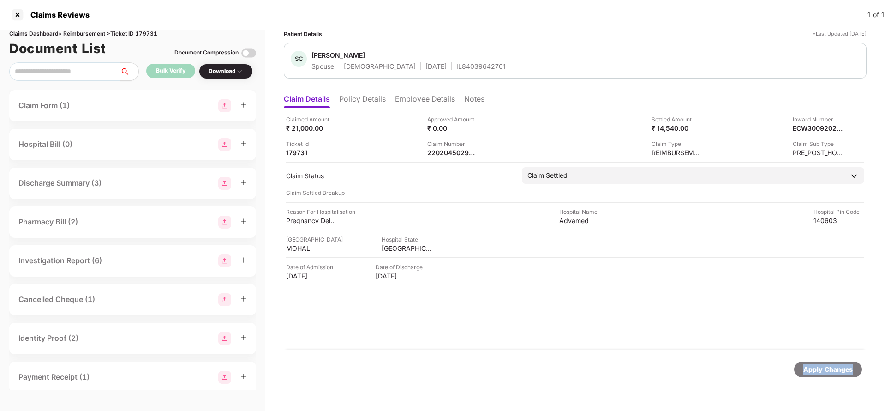
click at [828, 368] on div "Apply Changes" at bounding box center [828, 369] width 49 height 10
click at [823, 365] on div "Apply Changes" at bounding box center [828, 369] width 49 height 10
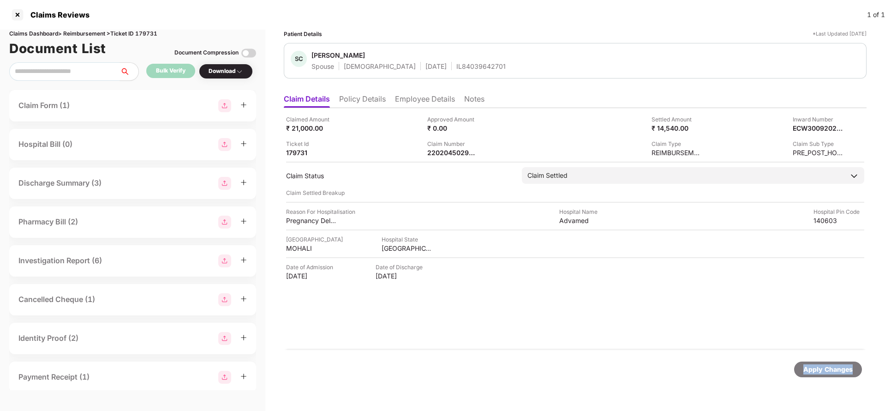
click at [816, 368] on div "Apply Changes" at bounding box center [828, 369] width 49 height 10
click at [834, 366] on div "Apply Changes" at bounding box center [828, 369] width 49 height 10
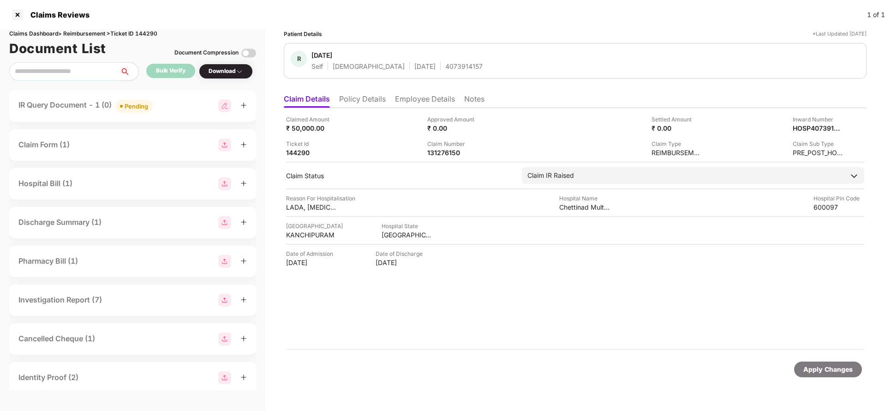
click at [827, 368] on div "Apply Changes" at bounding box center [828, 369] width 49 height 10
click at [147, 38] on div "Document List Document Compression" at bounding box center [132, 48] width 247 height 20
click at [148, 36] on div "Claims Dashboard > Reimbursement > Ticket ID 144290" at bounding box center [132, 34] width 247 height 9
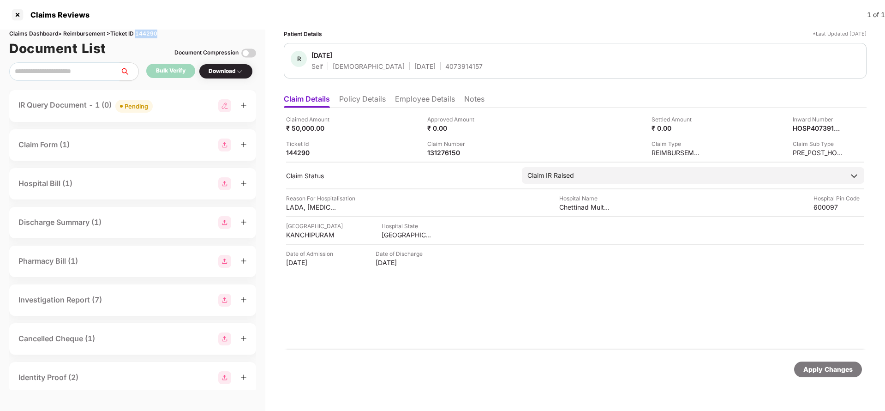
click at [148, 36] on div "Claims Dashboard > Reimbursement > Ticket ID 144290" at bounding box center [132, 34] width 247 height 9
copy div "144290"
click at [812, 372] on div "Apply Changes" at bounding box center [828, 369] width 49 height 10
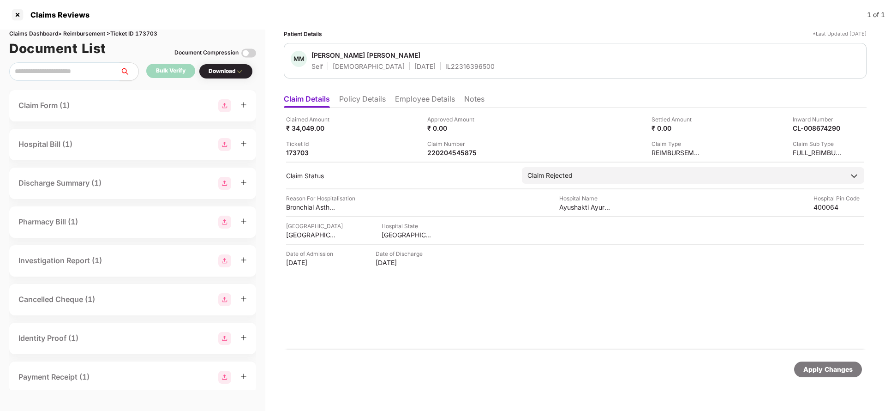
click at [449, 158] on div "Claimed Amount ₹ 34,049.00 Approved Amount ₹ 0.00 Settled Amount ₹ 0.00 Inward …" at bounding box center [575, 229] width 583 height 242
click at [449, 154] on div "220204545875" at bounding box center [452, 152] width 51 height 9
copy div "220204545875"
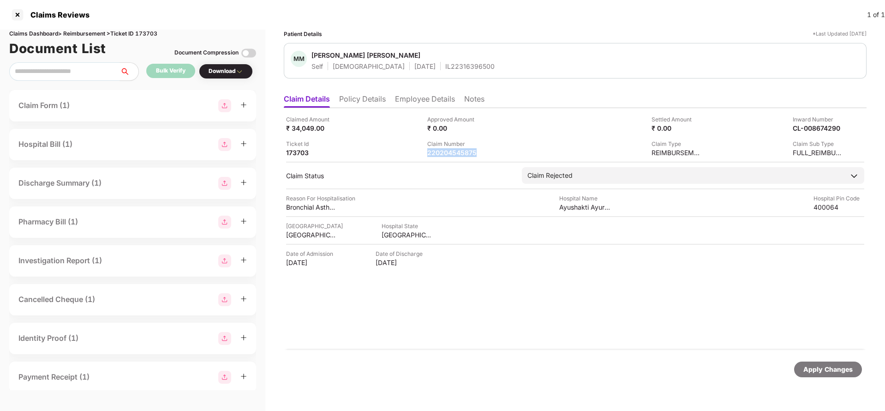
copy div "220204545875"
click at [830, 370] on div "Apply Changes" at bounding box center [828, 369] width 49 height 10
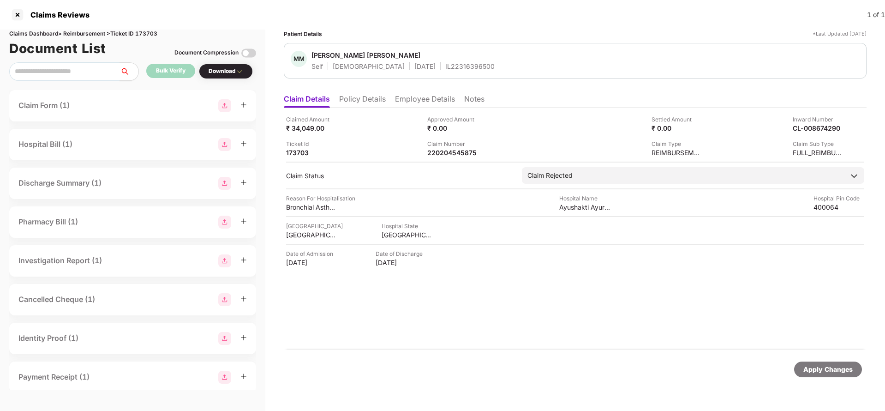
click at [158, 34] on div "Claims Dashboard > Reimbursement > Ticket ID 173703" at bounding box center [132, 34] width 247 height 9
click at [148, 34] on div "Claims Dashboard > Reimbursement > Ticket ID 173703" at bounding box center [132, 34] width 247 height 9
copy div "173703"
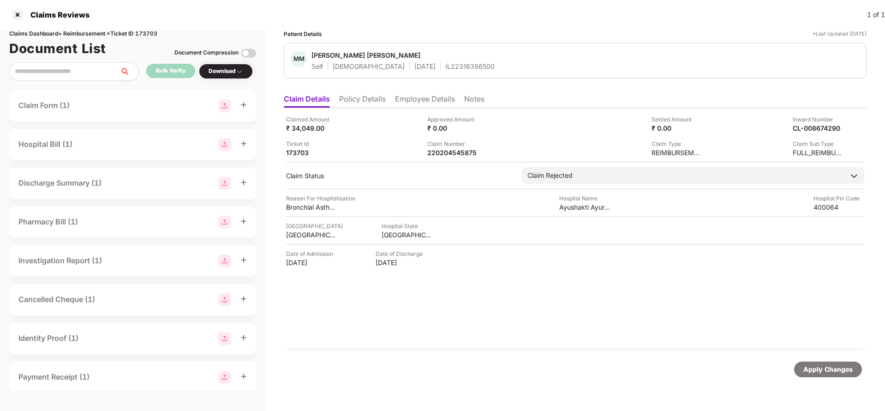
click at [834, 368] on div "Apply Changes" at bounding box center [828, 369] width 49 height 10
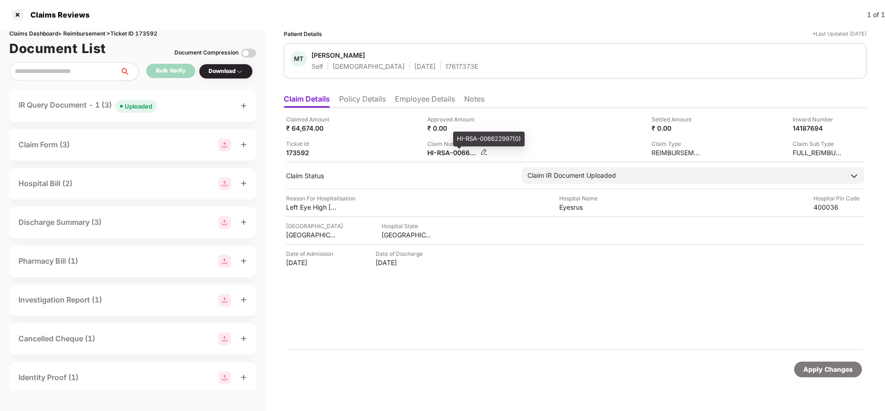
click at [445, 153] on div "HI-RSA-006622997(0)" at bounding box center [452, 152] width 51 height 9
copy div
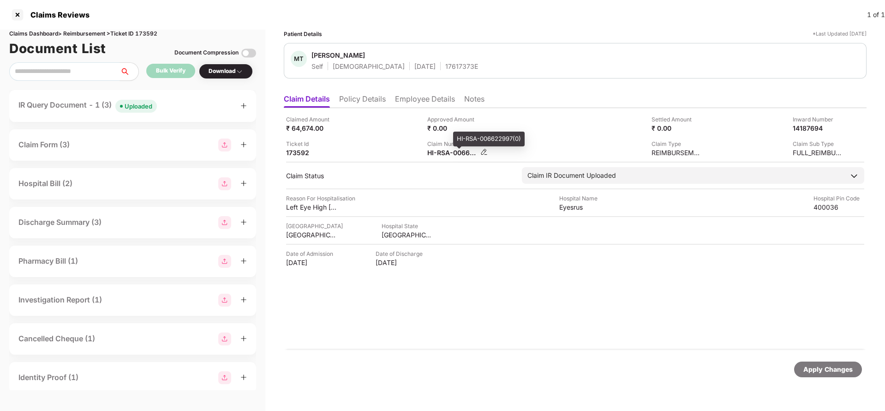
copy div
click at [126, 102] on span "Uploaded" at bounding box center [136, 106] width 42 height 13
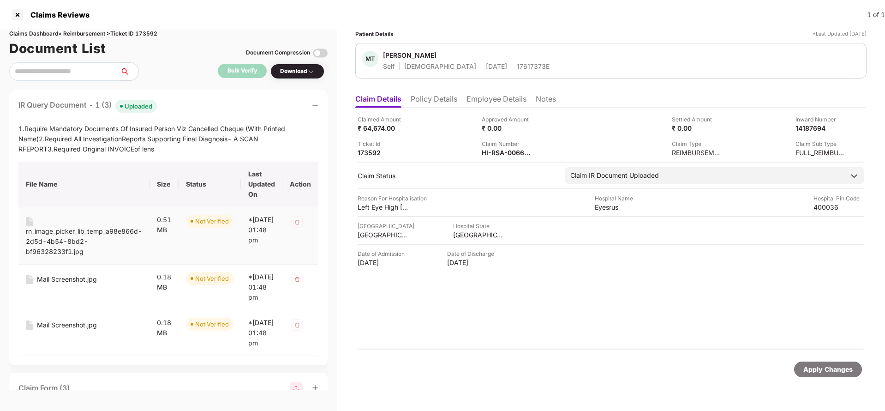
click at [50, 232] on div "rn_image_picker_lib_temp_a98e866d-2d5d-4b54-8bd2-bf96328233f1.jpg" at bounding box center [84, 241] width 116 height 30
click at [63, 279] on div "Mail Screenshot.jpg" at bounding box center [67, 279] width 60 height 10
click at [61, 330] on div "Mail Screenshot.jpg" at bounding box center [67, 325] width 60 height 10
click at [495, 150] on div "HI-RSA-006622997(0)" at bounding box center [507, 152] width 51 height 9
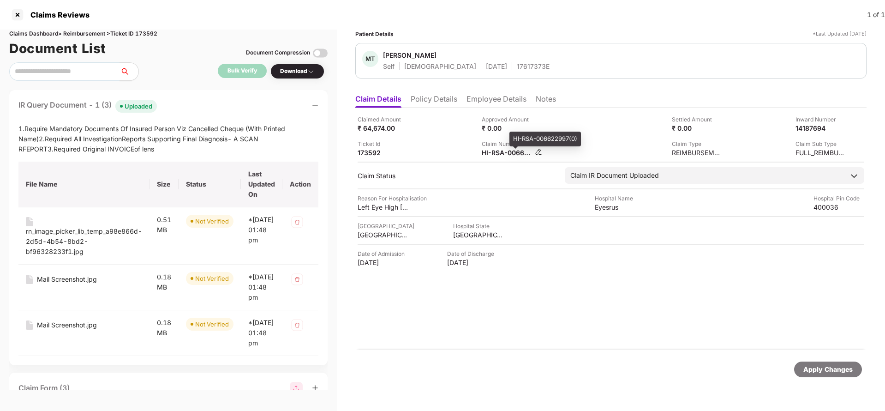
click at [495, 150] on div "HI-RSA-006622997(0)" at bounding box center [507, 152] width 51 height 9
copy div
click at [517, 66] on div "17617373E" at bounding box center [533, 66] width 33 height 9
copy div "17617373E"
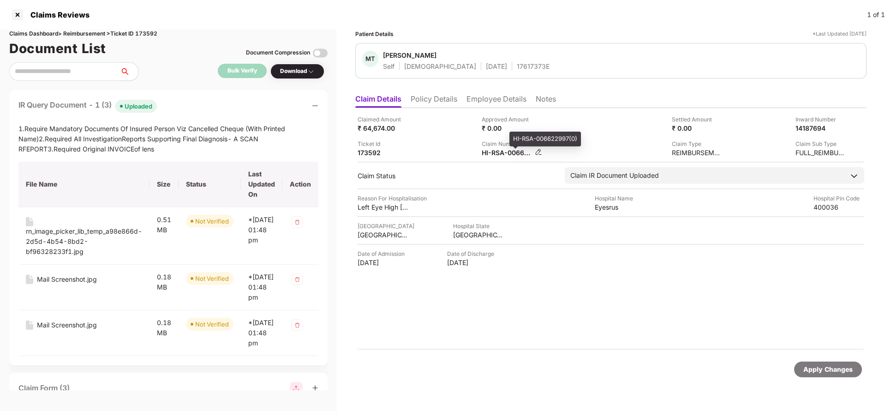
click at [515, 156] on div "HI-RSA-006622997(0)" at bounding box center [507, 152] width 51 height 9
copy div
click at [517, 69] on div "17617373E" at bounding box center [533, 66] width 33 height 9
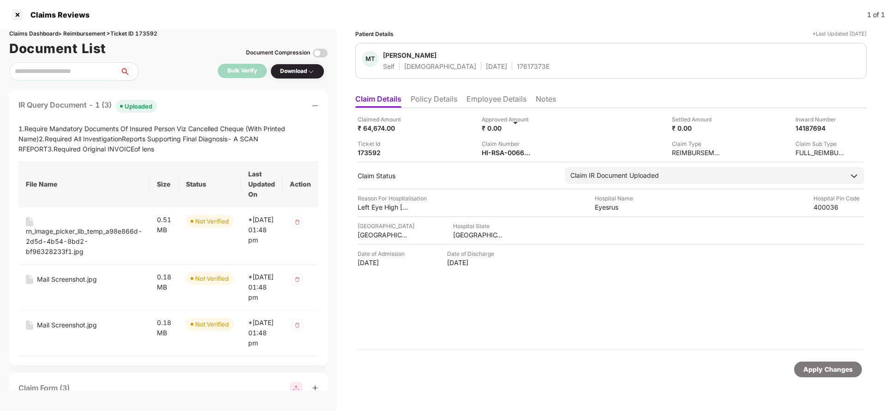
click at [517, 69] on div "17617373E" at bounding box center [533, 66] width 33 height 9
copy div "17617373E"
click at [814, 373] on div "Apply Changes" at bounding box center [828, 369] width 49 height 10
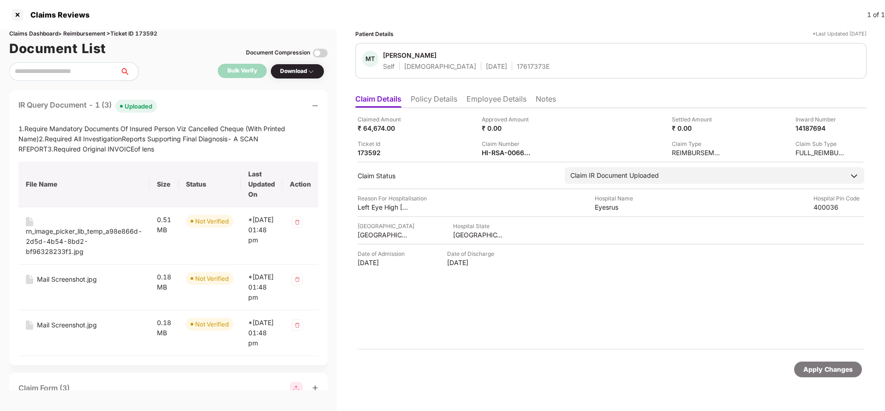
click at [145, 36] on div "Claims Dashboard > Reimbursement > Ticket ID 173592" at bounding box center [168, 34] width 318 height 9
copy div "173592"
click at [818, 366] on div "Apply Changes" at bounding box center [828, 369] width 49 height 10
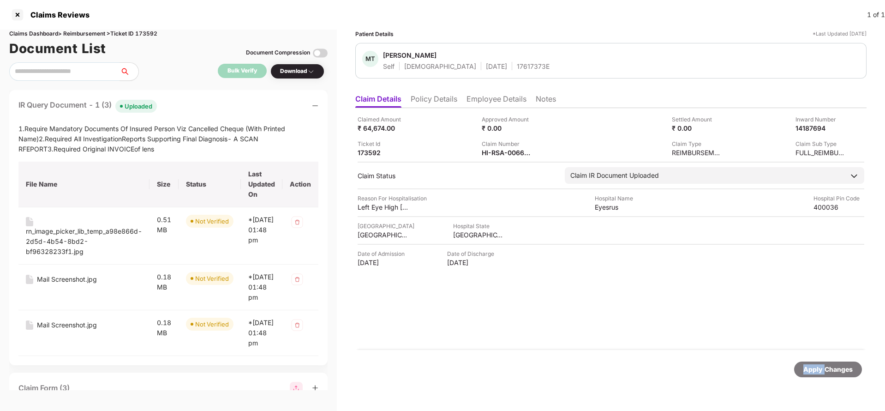
click at [818, 366] on div "Apply Changes" at bounding box center [828, 369] width 49 height 10
